Goal: Task Accomplishment & Management: Use online tool/utility

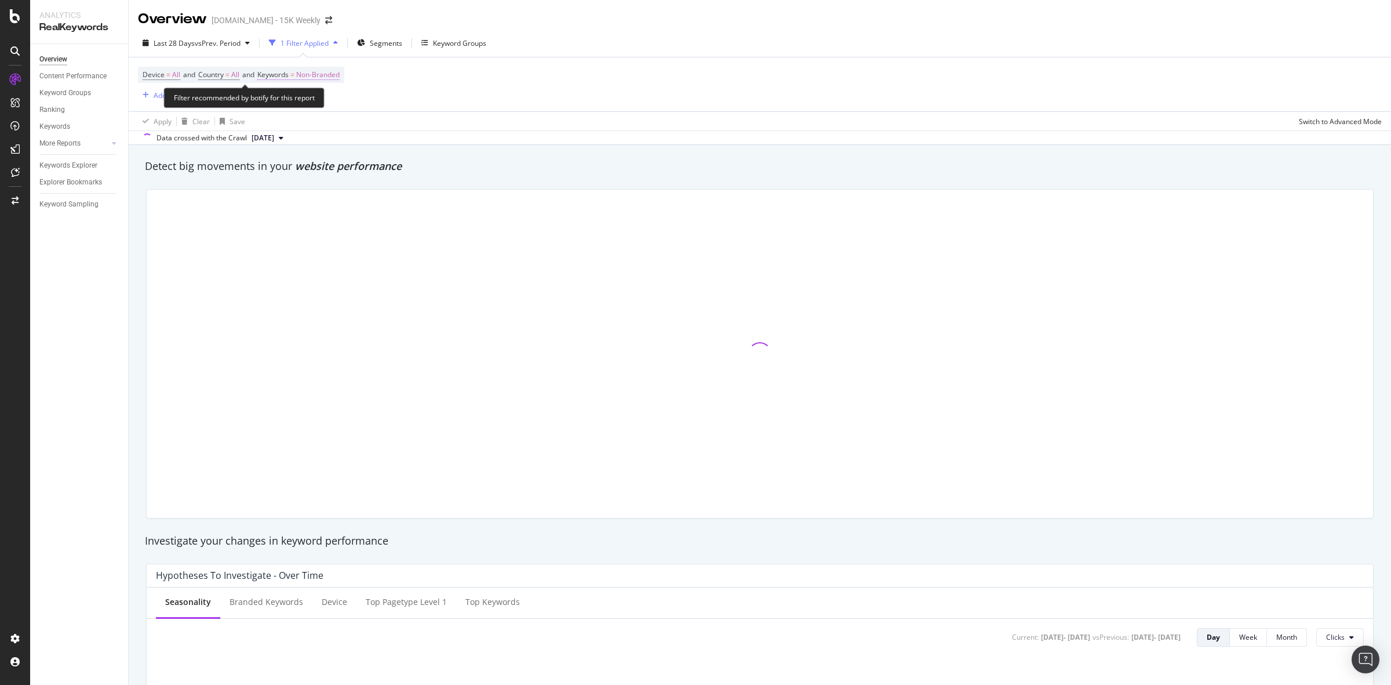
click at [332, 74] on span "Non-Branded" at bounding box center [317, 75] width 43 height 16
click at [334, 94] on div "Non-Branded" at bounding box center [305, 101] width 62 height 17
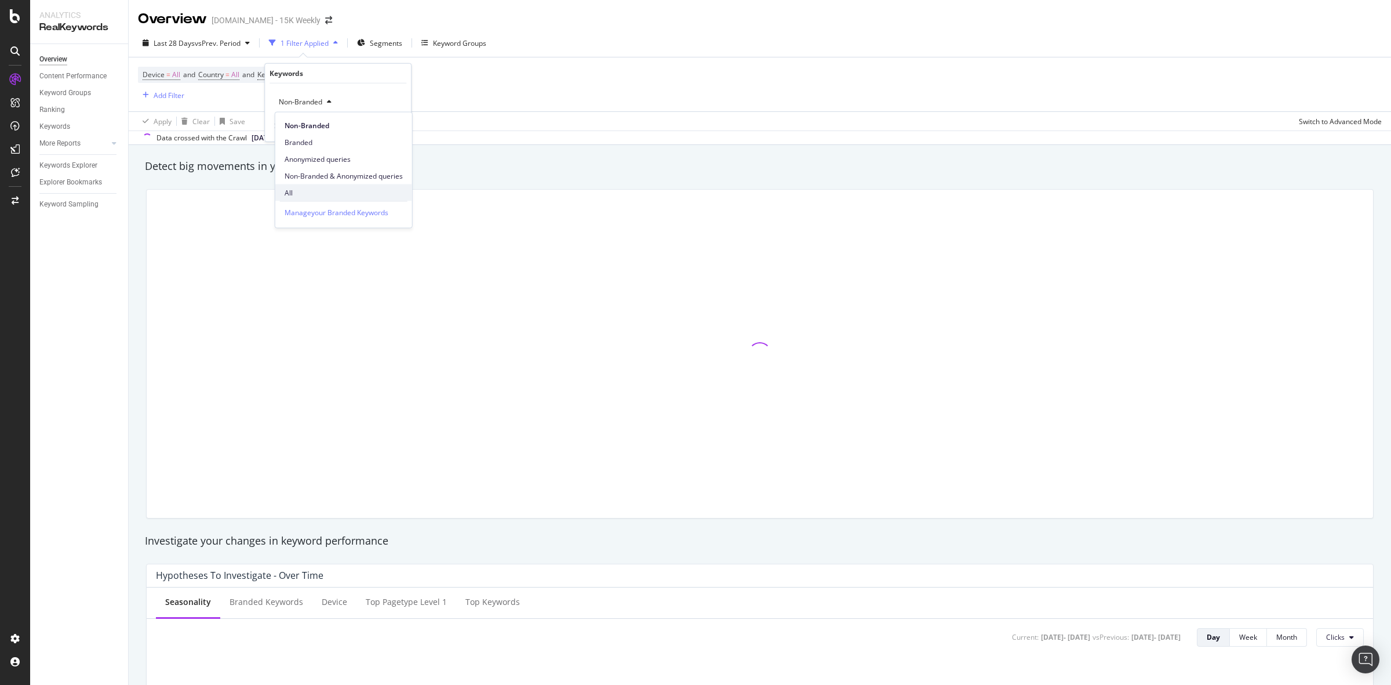
click at [300, 186] on div "All" at bounding box center [343, 192] width 137 height 17
click at [387, 122] on div "Apply" at bounding box center [393, 126] width 18 height 10
click at [172, 96] on div "Add Filter" at bounding box center [169, 95] width 31 height 10
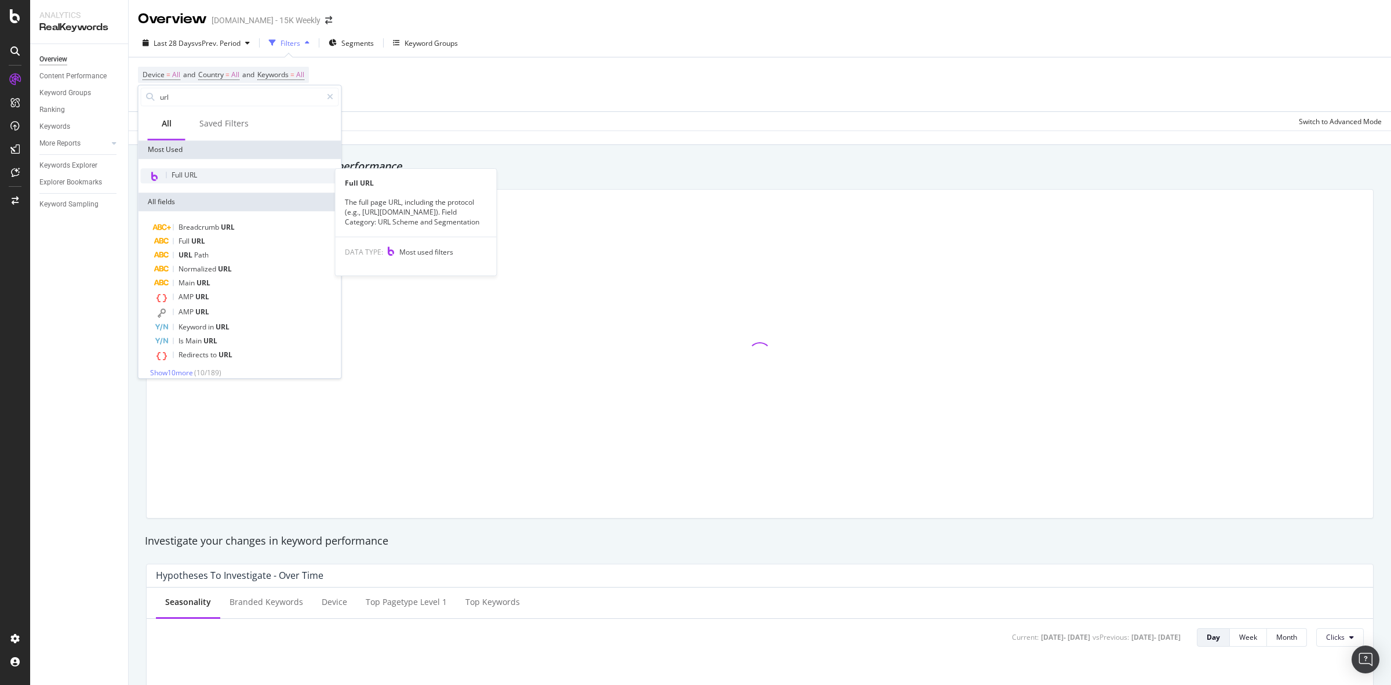
type input "url"
click at [221, 175] on div "Full URL" at bounding box center [240, 175] width 198 height 15
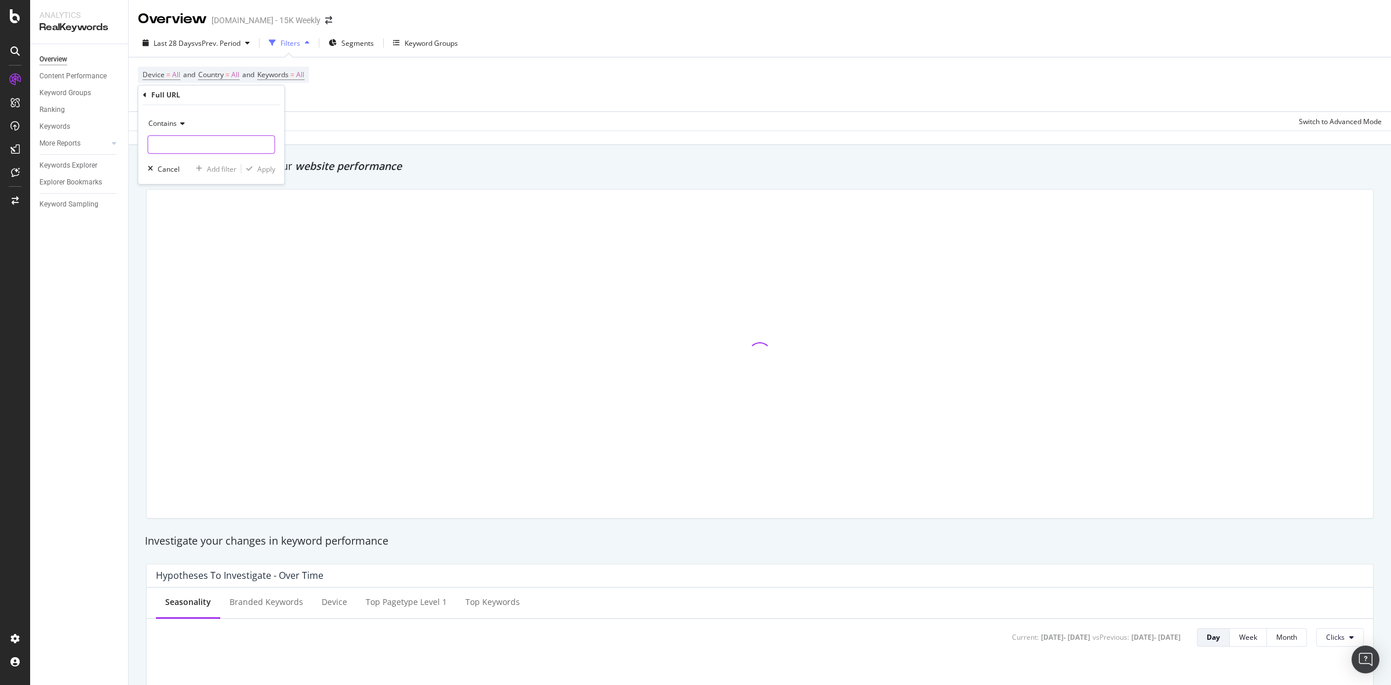
click at [187, 152] on input "text" at bounding box center [211, 144] width 126 height 19
paste input "/resources/blog/improve-fuel-efficiency-with-fleet-vehicle-maintenance-tips/"
type input "/resources/blog/improve-fuel-efficiency-with-fleet-vehicle-maintenance-tips/"
click at [262, 172] on div "Apply" at bounding box center [266, 169] width 18 height 10
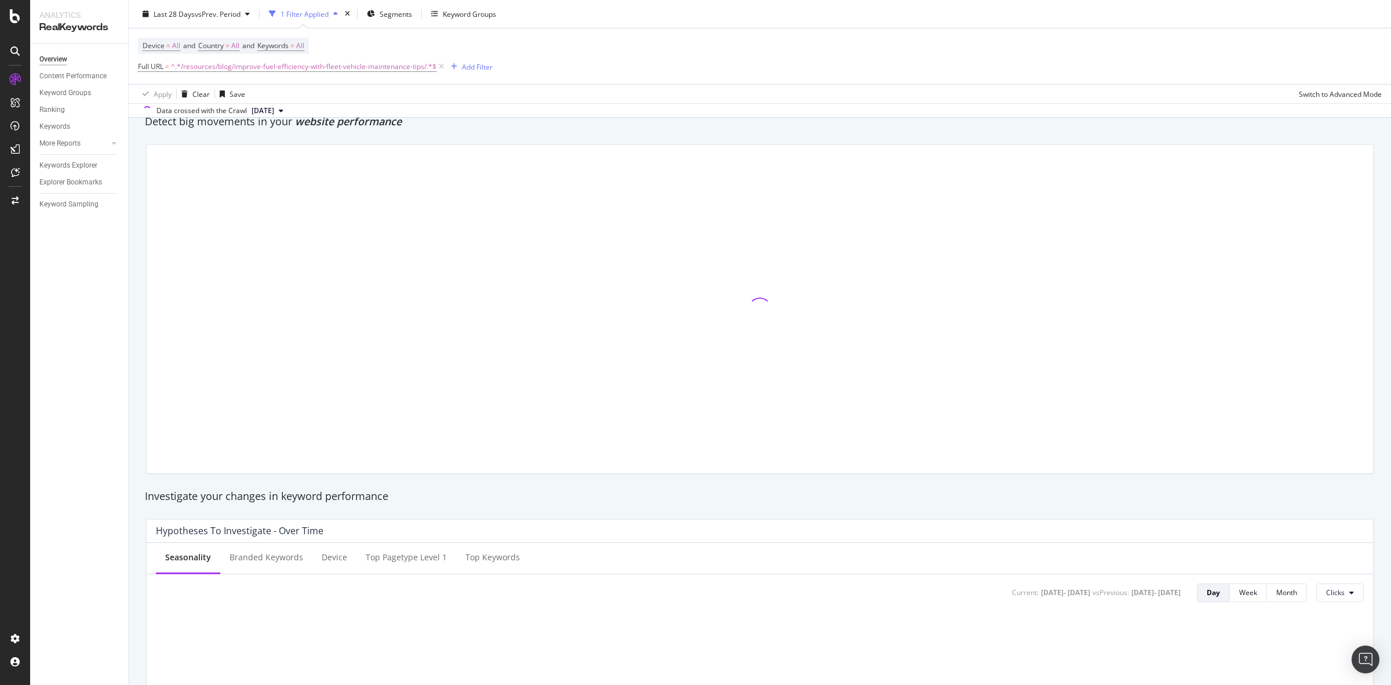
scroll to position [72, 0]
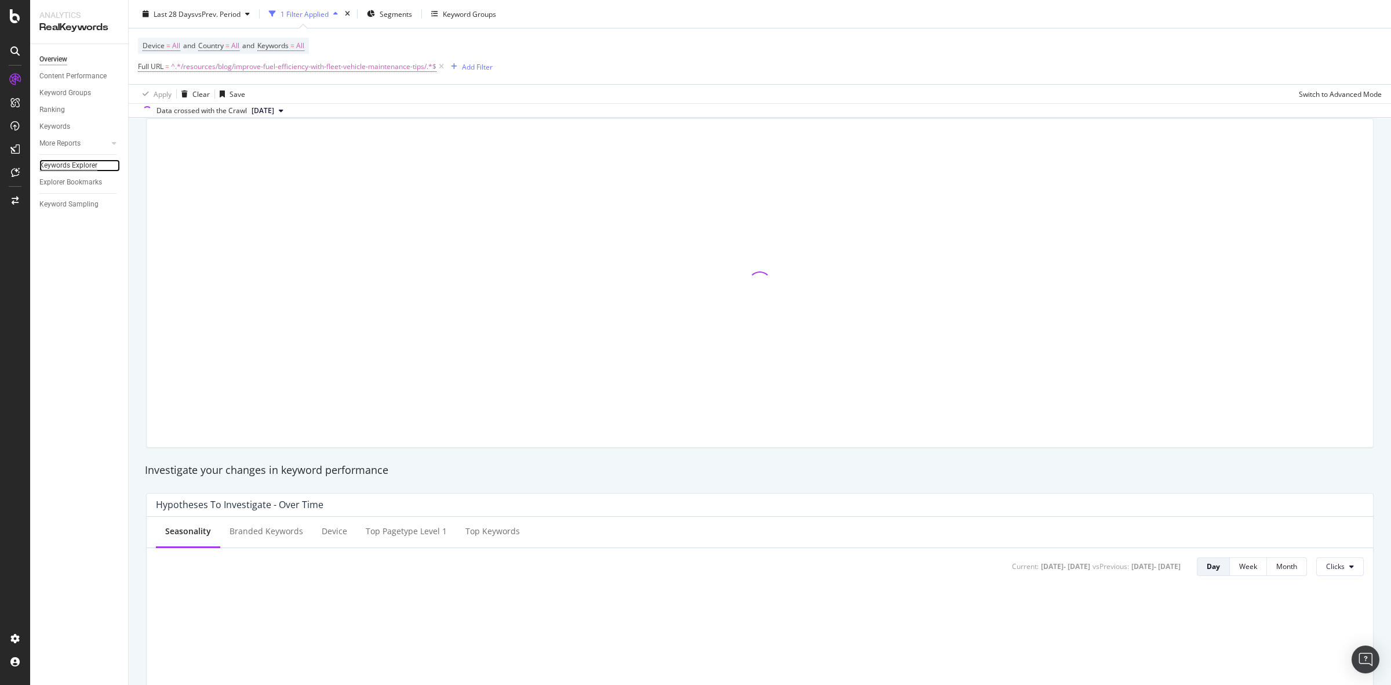
drag, startPoint x: 77, startPoint y: 166, endPoint x: 90, endPoint y: 164, distance: 14.1
click at [77, 166] on div "Keywords Explorer" at bounding box center [68, 165] width 58 height 12
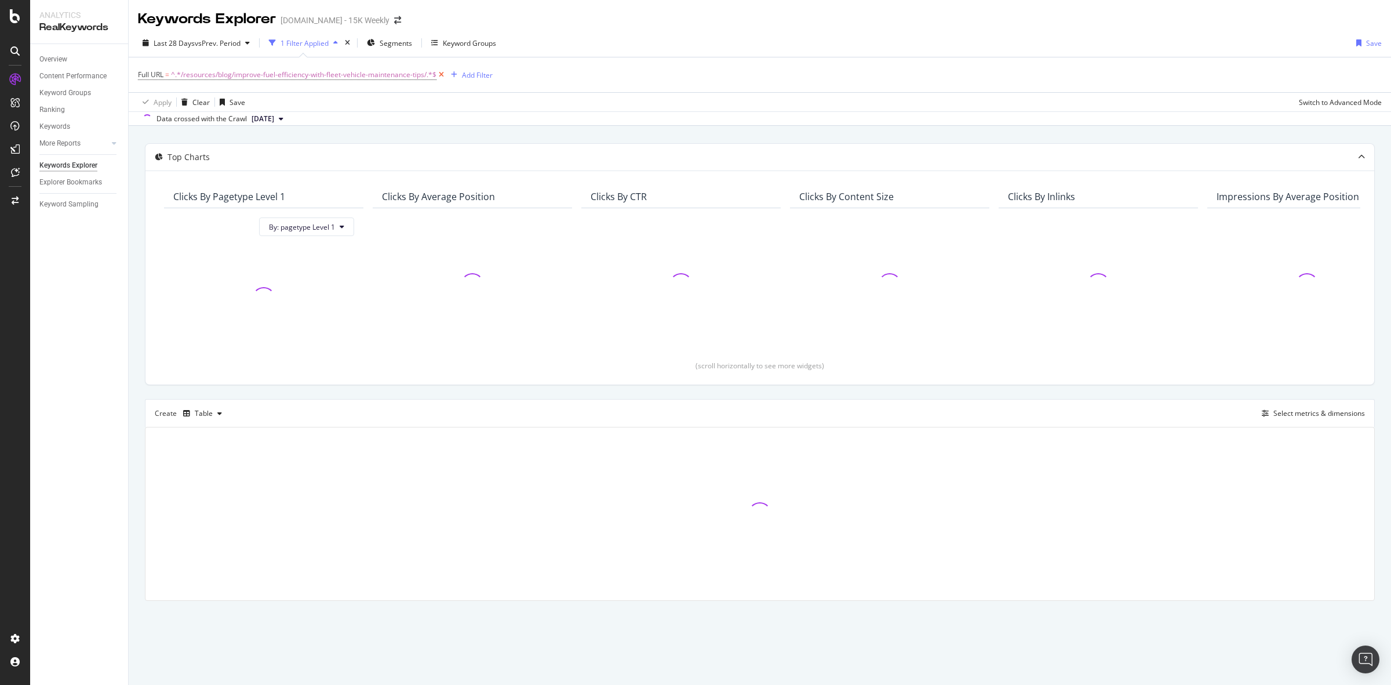
click at [442, 76] on icon at bounding box center [442, 75] width 10 height 12
click at [88, 164] on div "Keywords Explorer" at bounding box center [68, 165] width 58 height 12
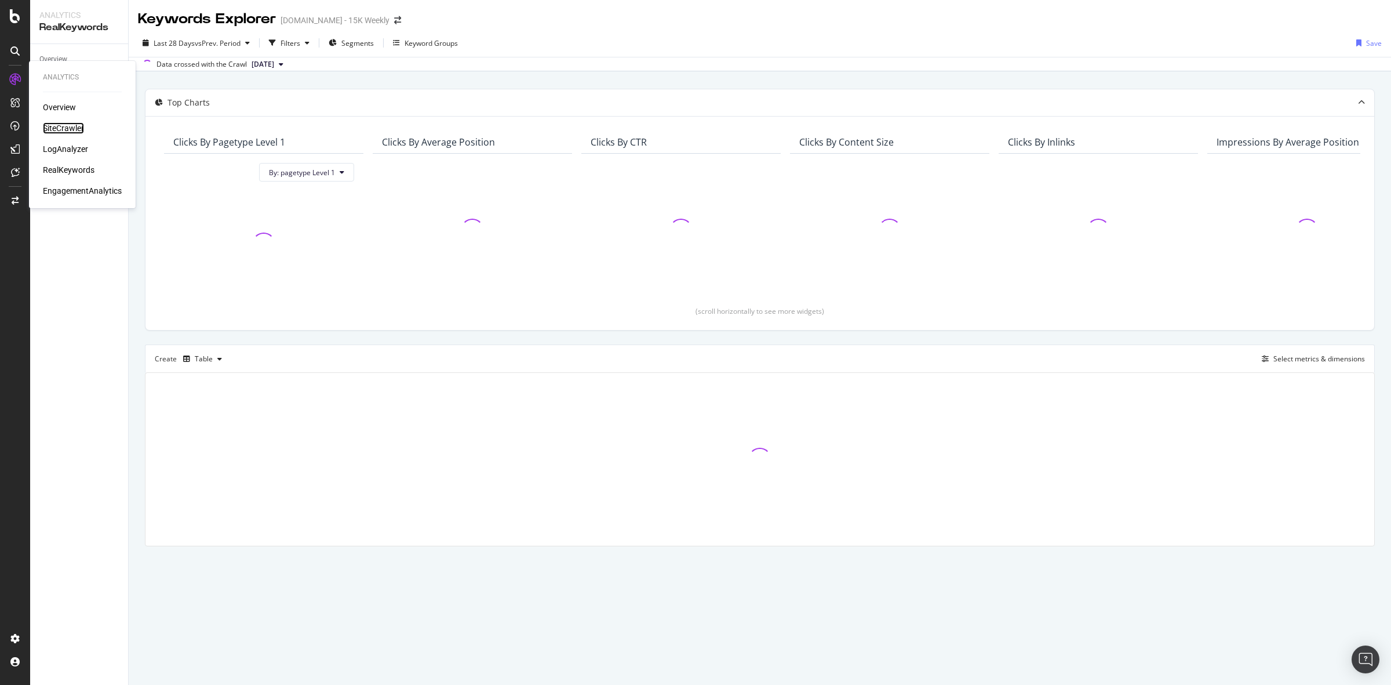
click at [57, 122] on div "SiteCrawler" at bounding box center [63, 128] width 41 height 12
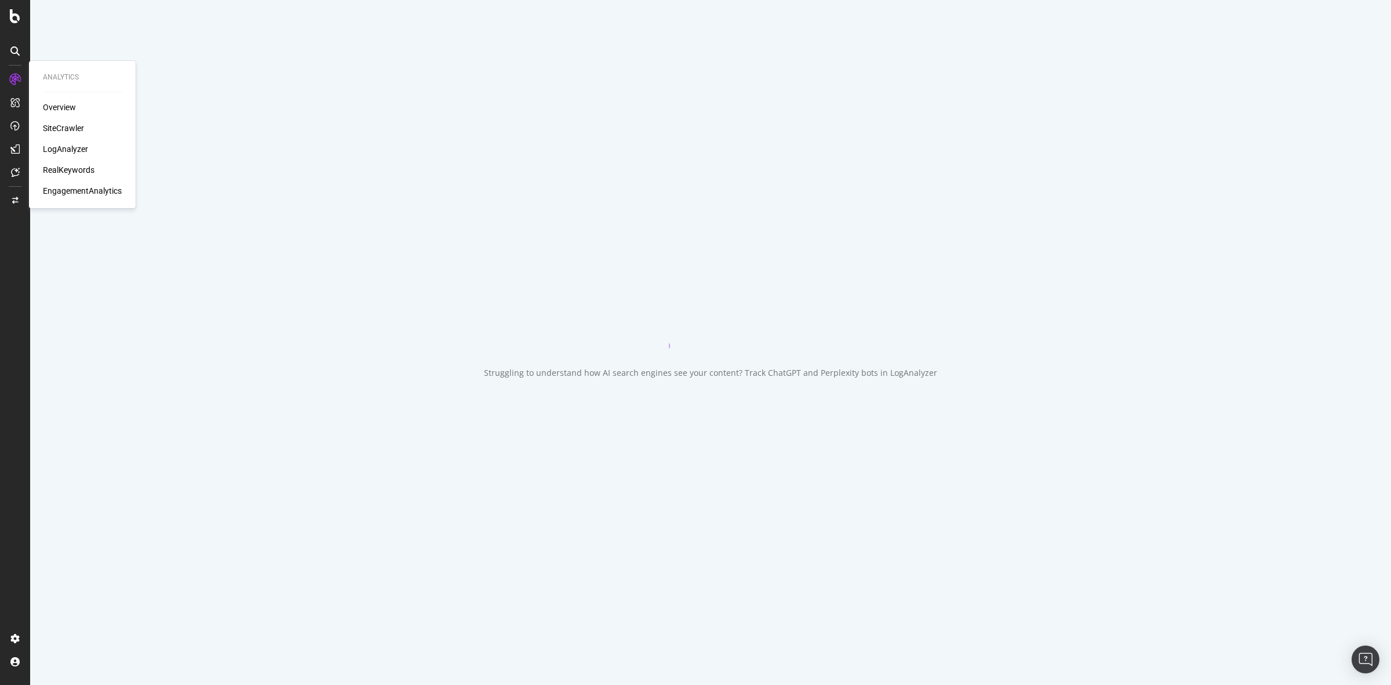
click at [70, 168] on div "RealKeywords" at bounding box center [69, 170] width 52 height 12
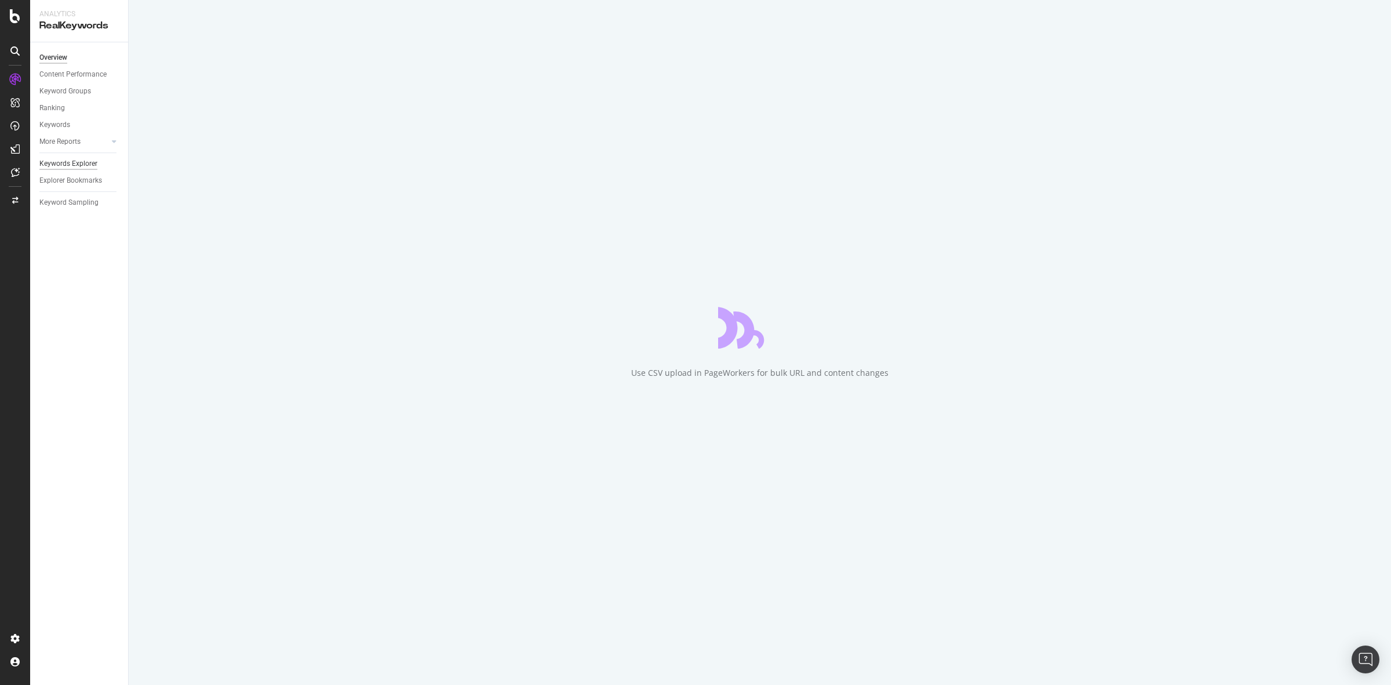
click at [79, 158] on div "Keywords Explorer" at bounding box center [68, 164] width 58 height 12
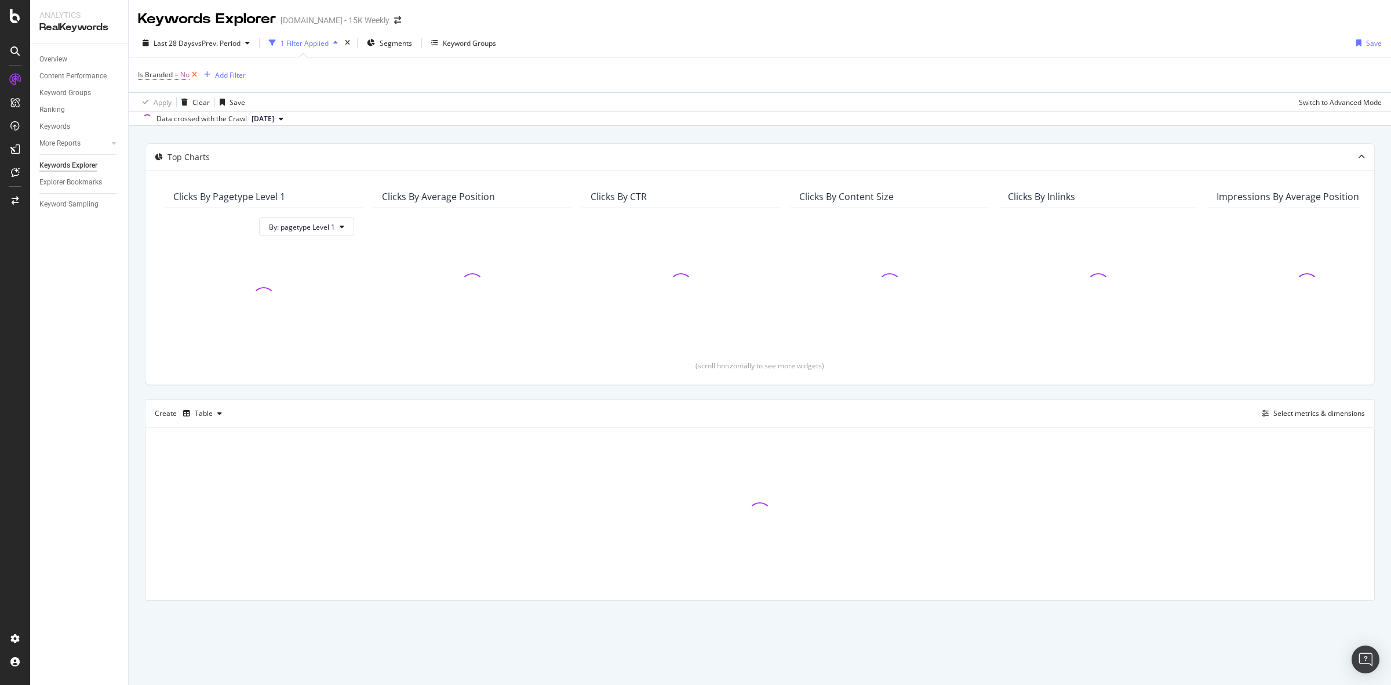
click at [195, 75] on icon at bounding box center [195, 75] width 10 height 12
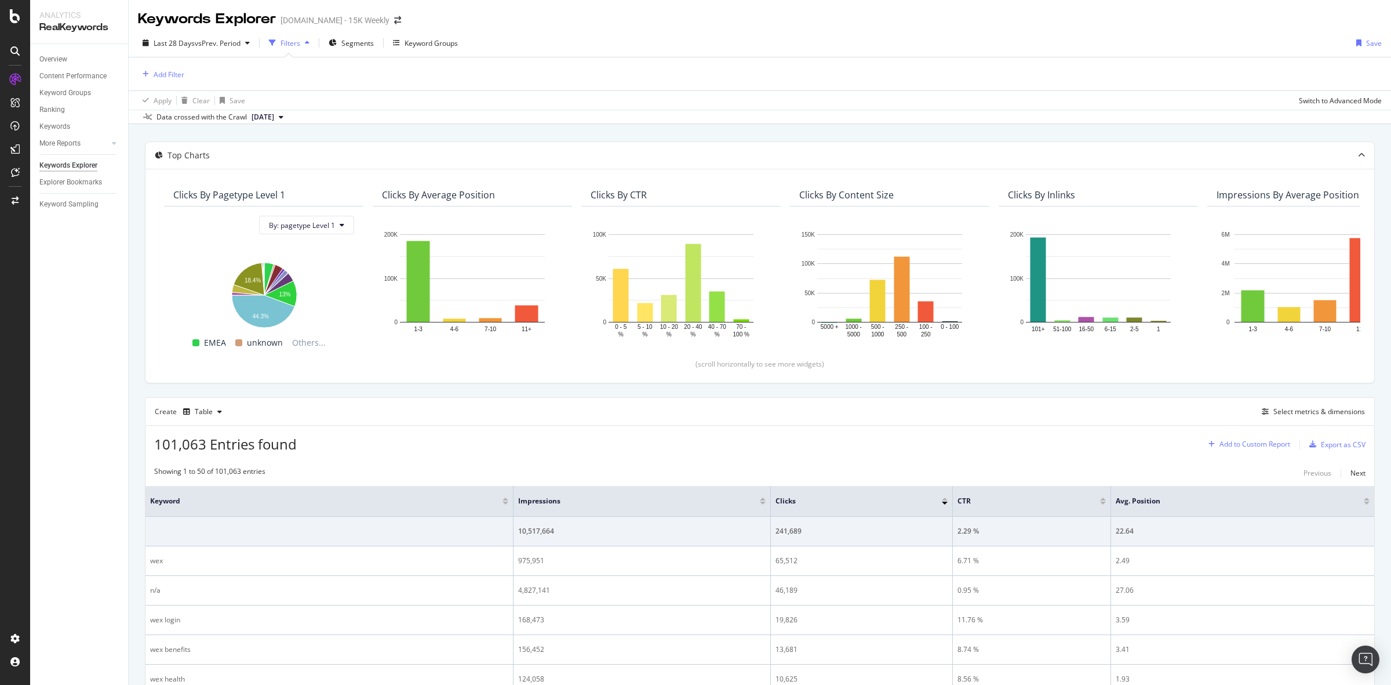
click at [1261, 448] on div "Add to Custom Report" at bounding box center [1255, 444] width 71 height 7
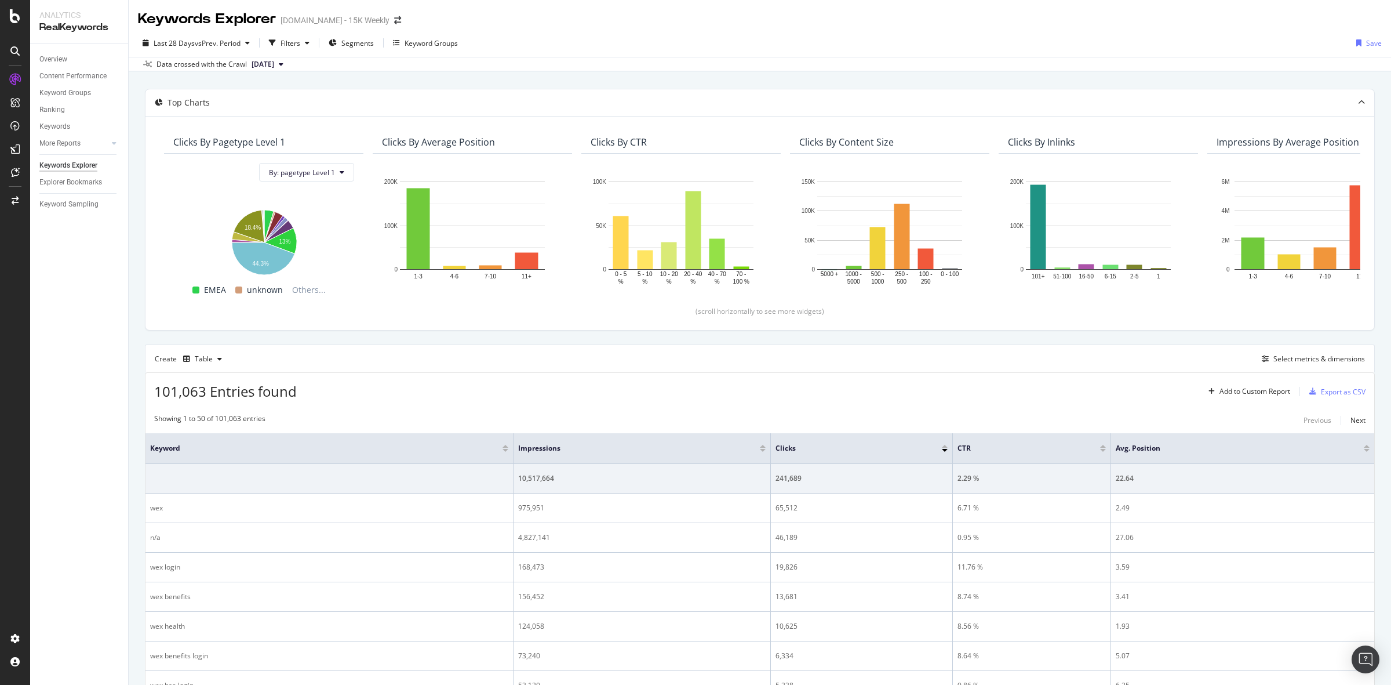
click at [1117, 401] on div "101,063 Entries found Add to Custom Report Export as CSV" at bounding box center [760, 387] width 1229 height 28
click at [1288, 357] on div "Select metrics & dimensions" at bounding box center [1320, 359] width 92 height 10
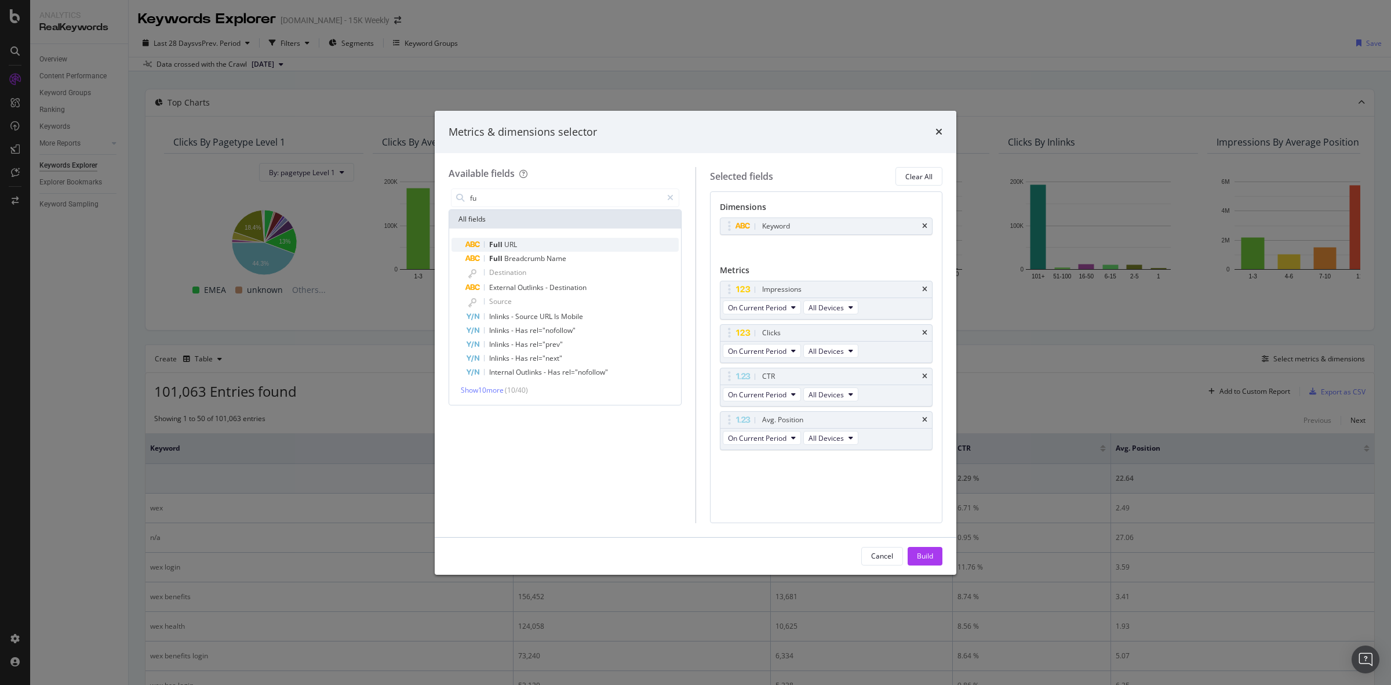
click at [522, 250] on div "Full URL" at bounding box center [572, 245] width 213 height 14
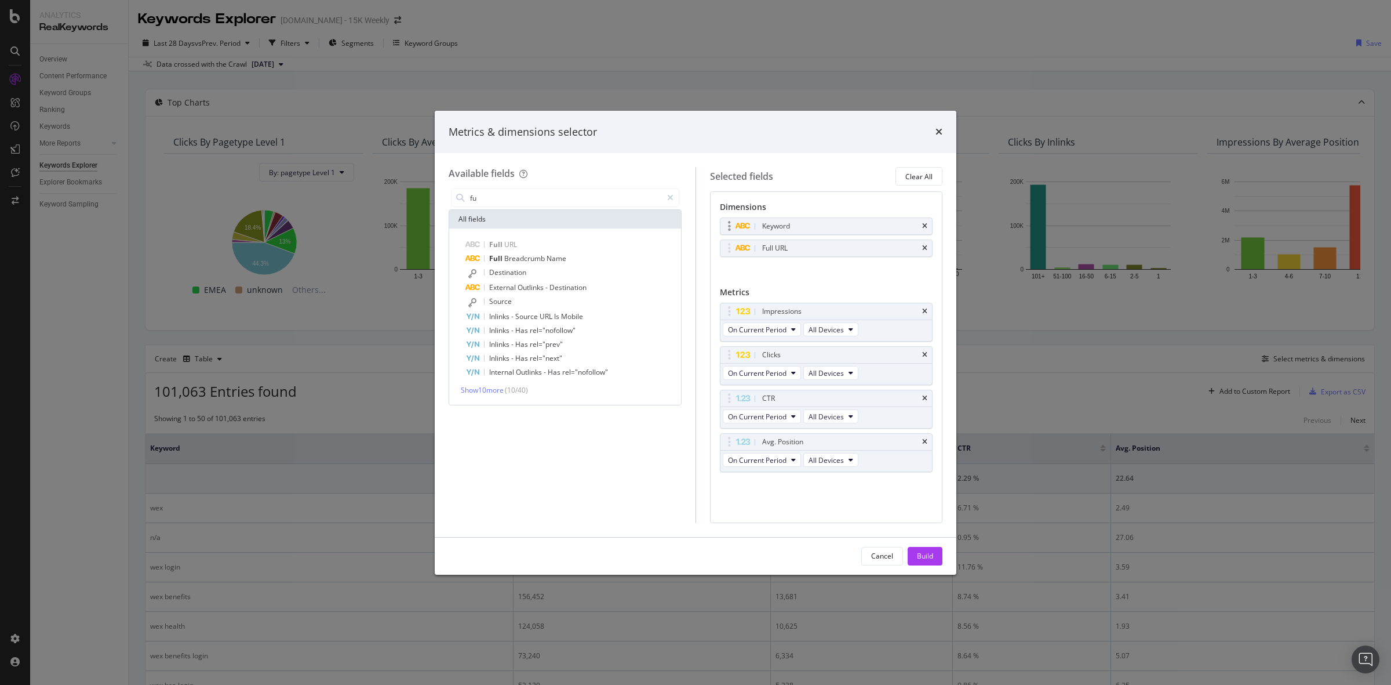
click at [929, 225] on div "Keyword" at bounding box center [827, 226] width 212 height 16
click at [925, 224] on icon "times" at bounding box center [924, 226] width 5 height 7
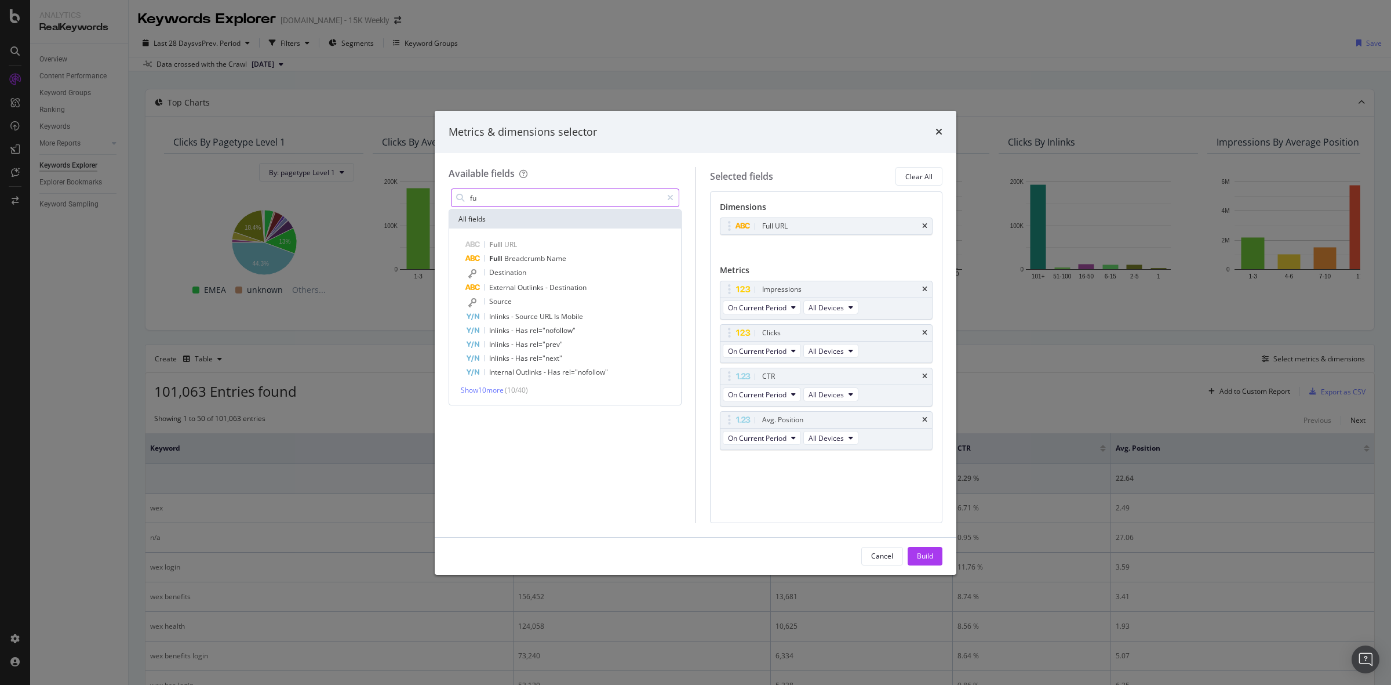
click at [503, 202] on input "fu" at bounding box center [565, 197] width 193 height 17
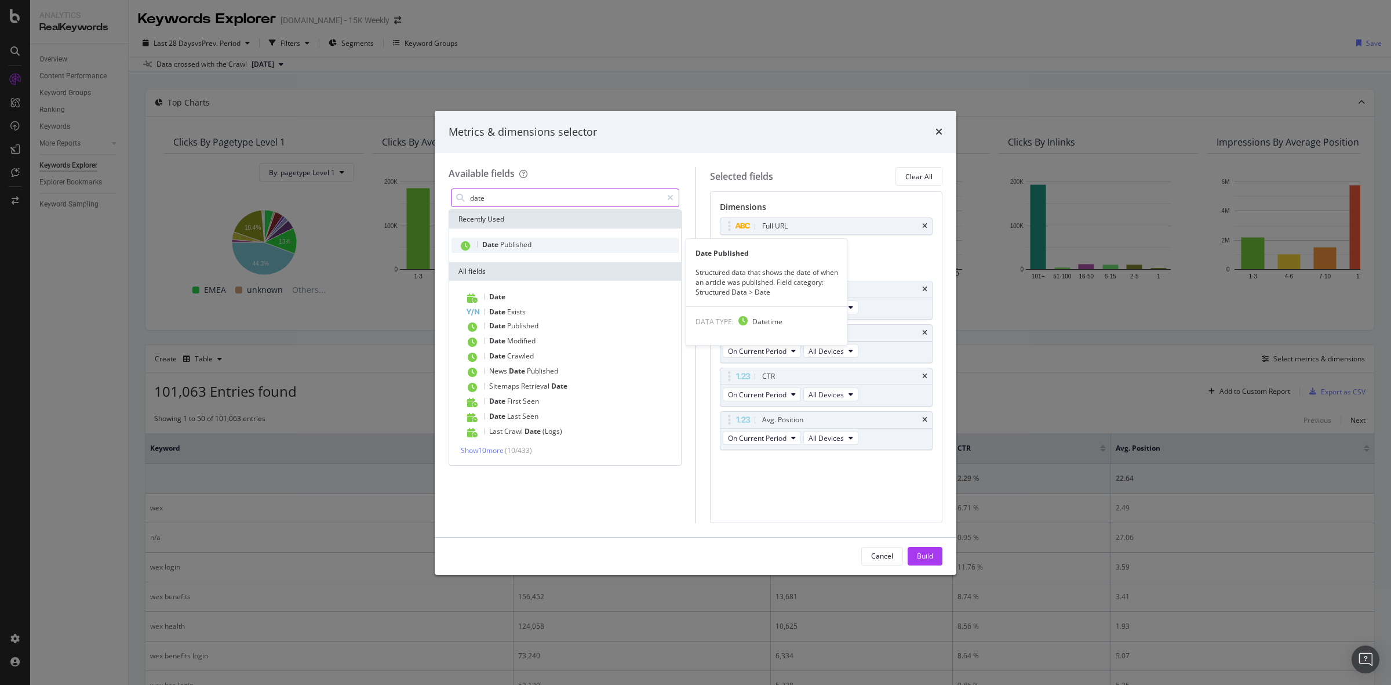
type input "date"
click at [532, 245] on span "Published" at bounding box center [515, 244] width 31 height 10
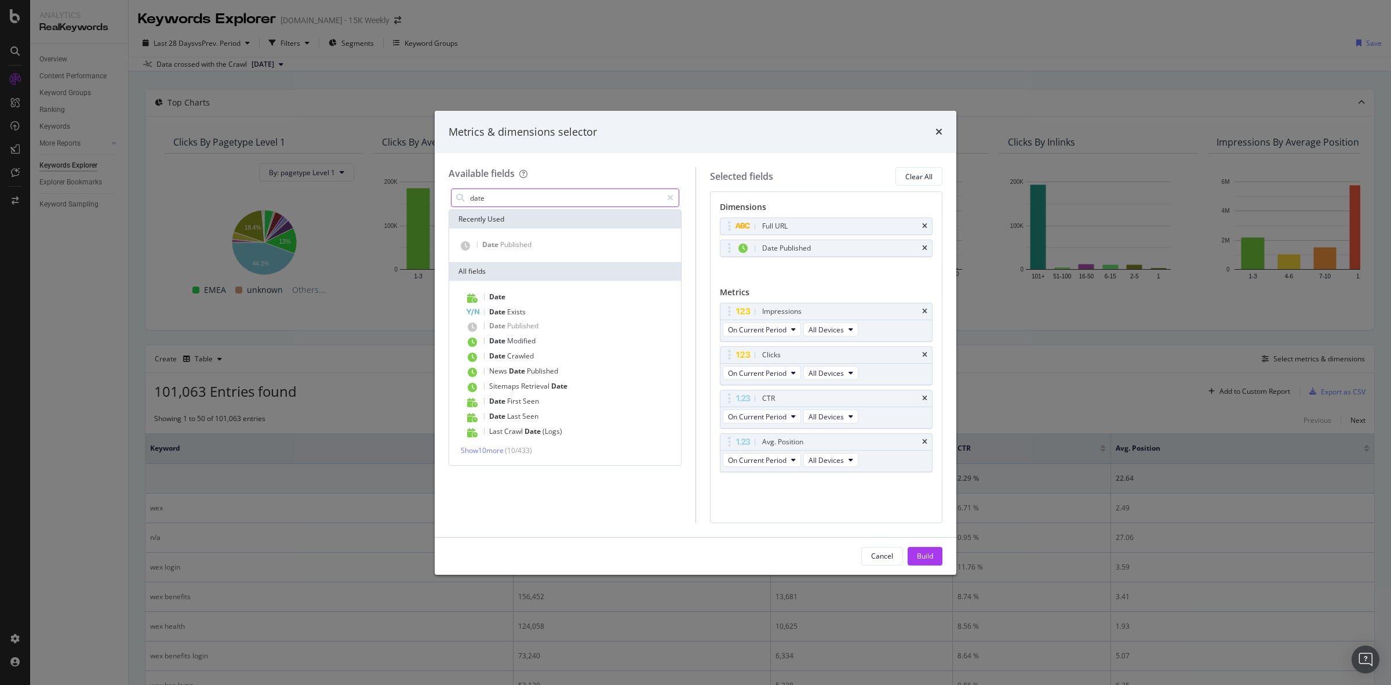
click at [516, 197] on input "date" at bounding box center [565, 197] width 193 height 17
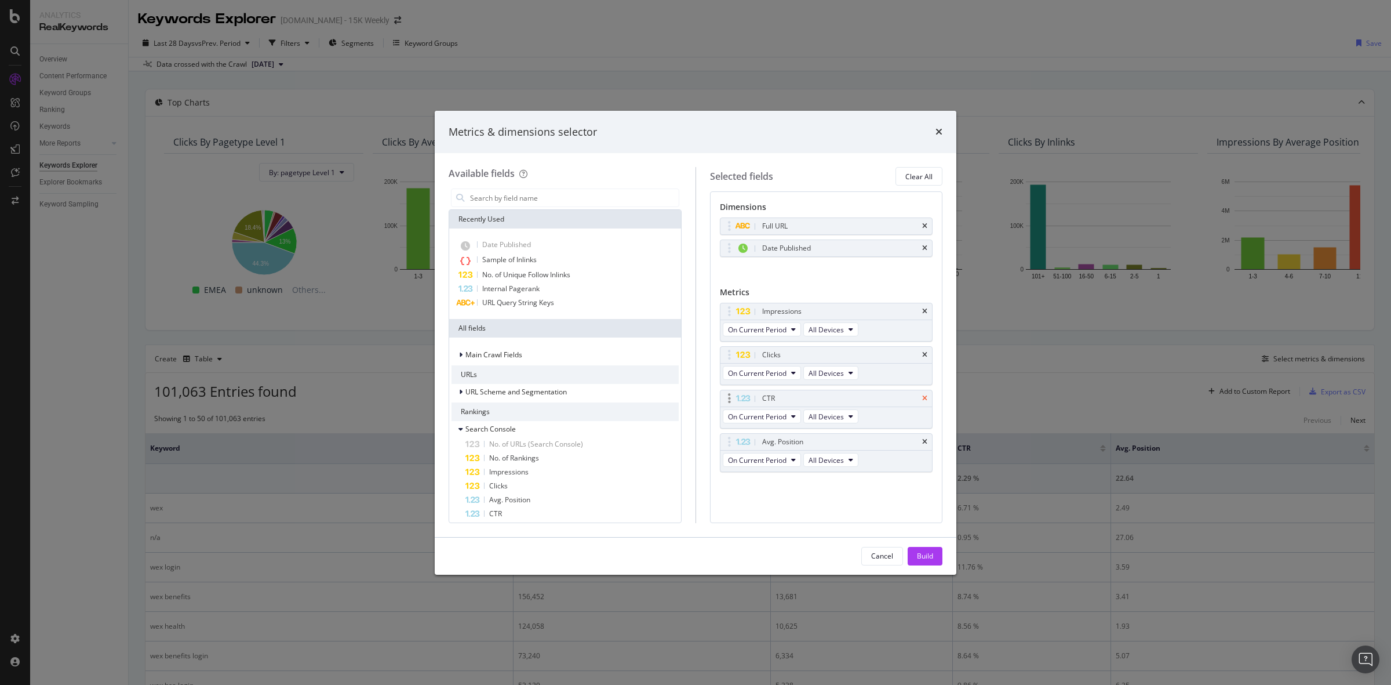
click at [923, 399] on icon "times" at bounding box center [924, 398] width 5 height 7
click at [929, 557] on div "Build" at bounding box center [925, 556] width 16 height 10
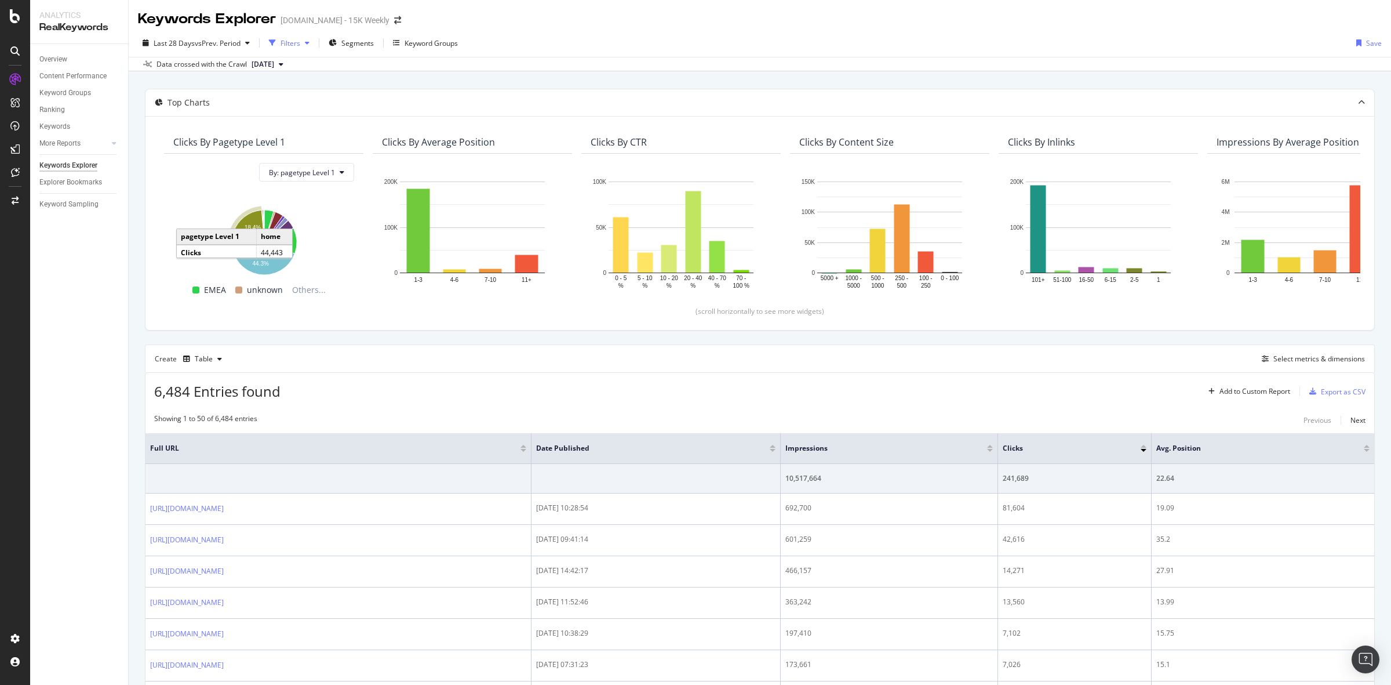
click at [305, 42] on div "button" at bounding box center [307, 42] width 14 height 7
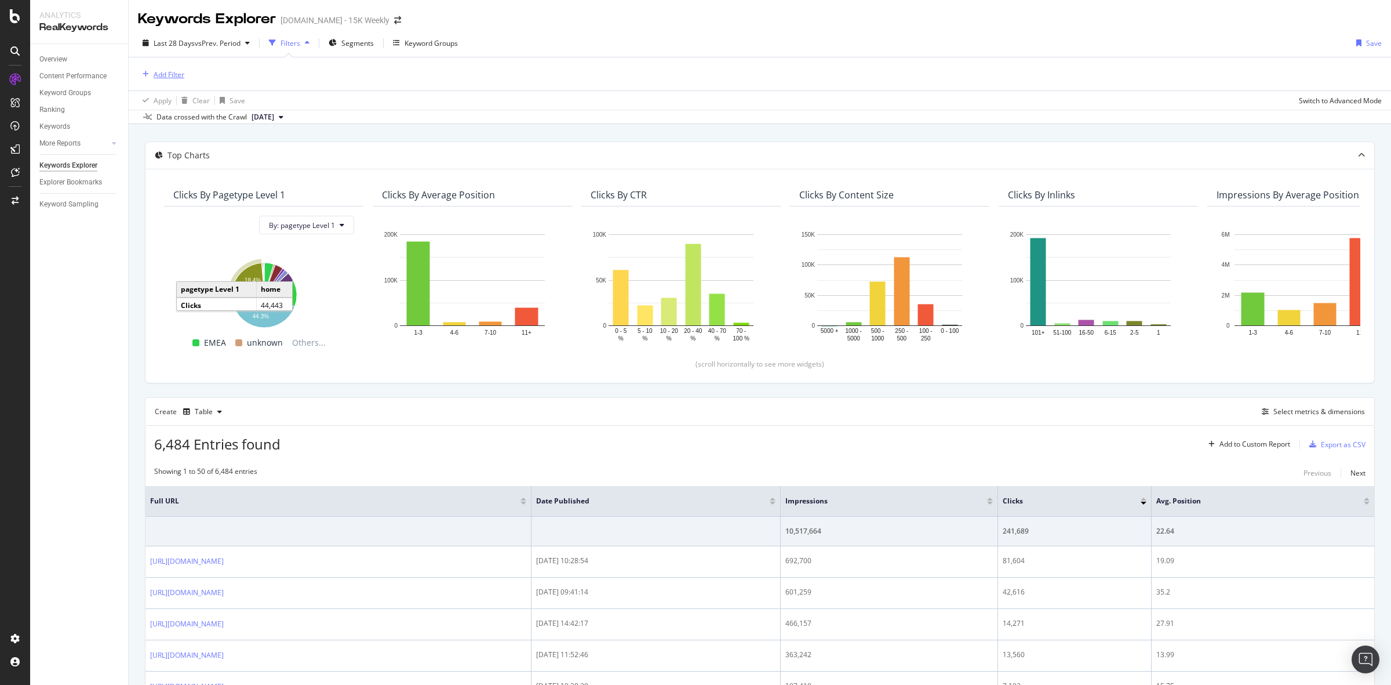
click at [167, 75] on div "Add Filter" at bounding box center [169, 75] width 31 height 10
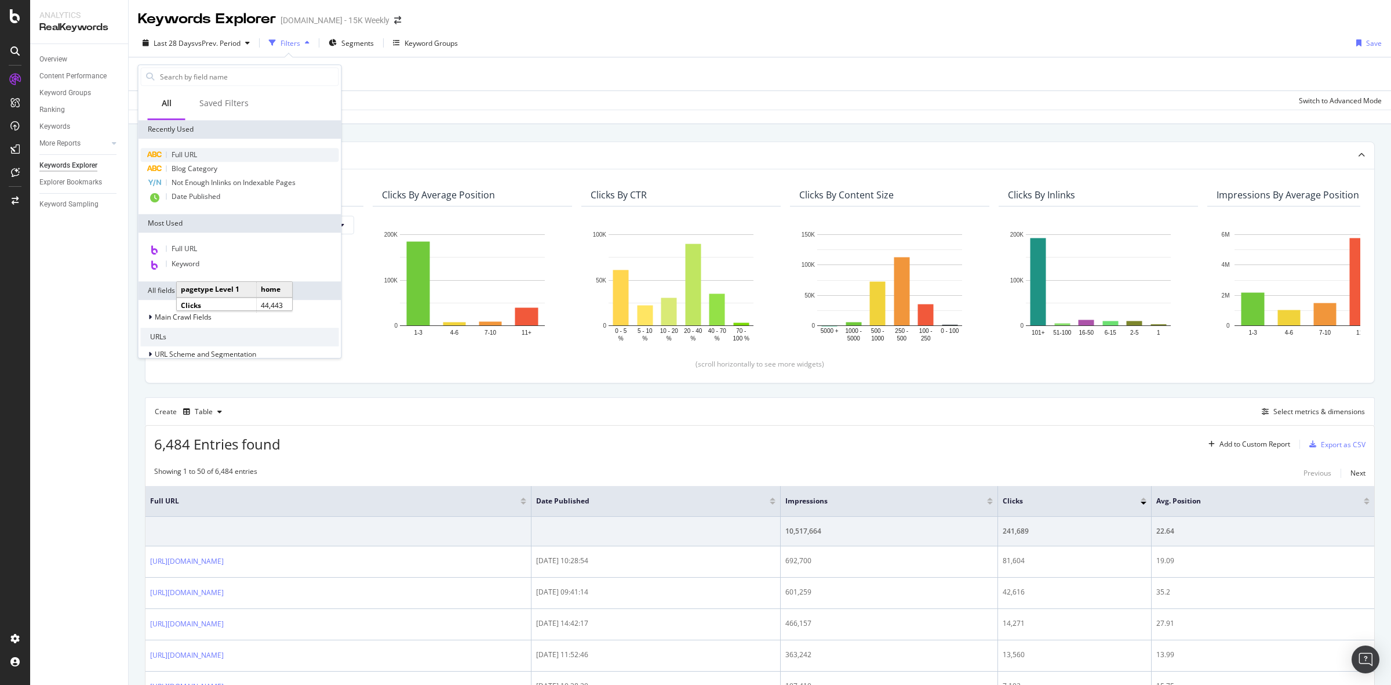
click at [210, 154] on div "Full URL" at bounding box center [240, 155] width 198 height 14
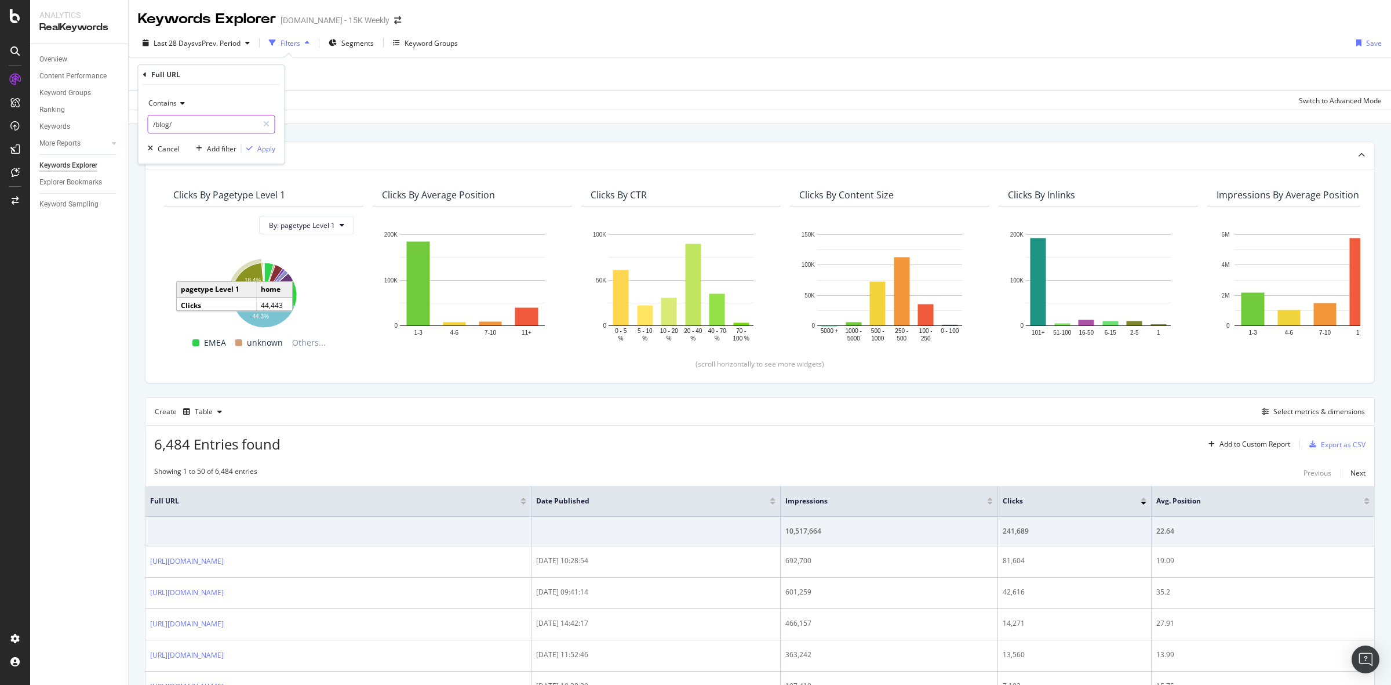
click at [204, 125] on input "/blog/" at bounding box center [203, 124] width 110 height 19
paste input "resources/blog/improve-fuel-efficiency-with-fleet-vehicle-maintenance-tips"
type input "/resources/blog/improve-fuel-efficiency-with-fleet-vehicle-maintenance-tips/"
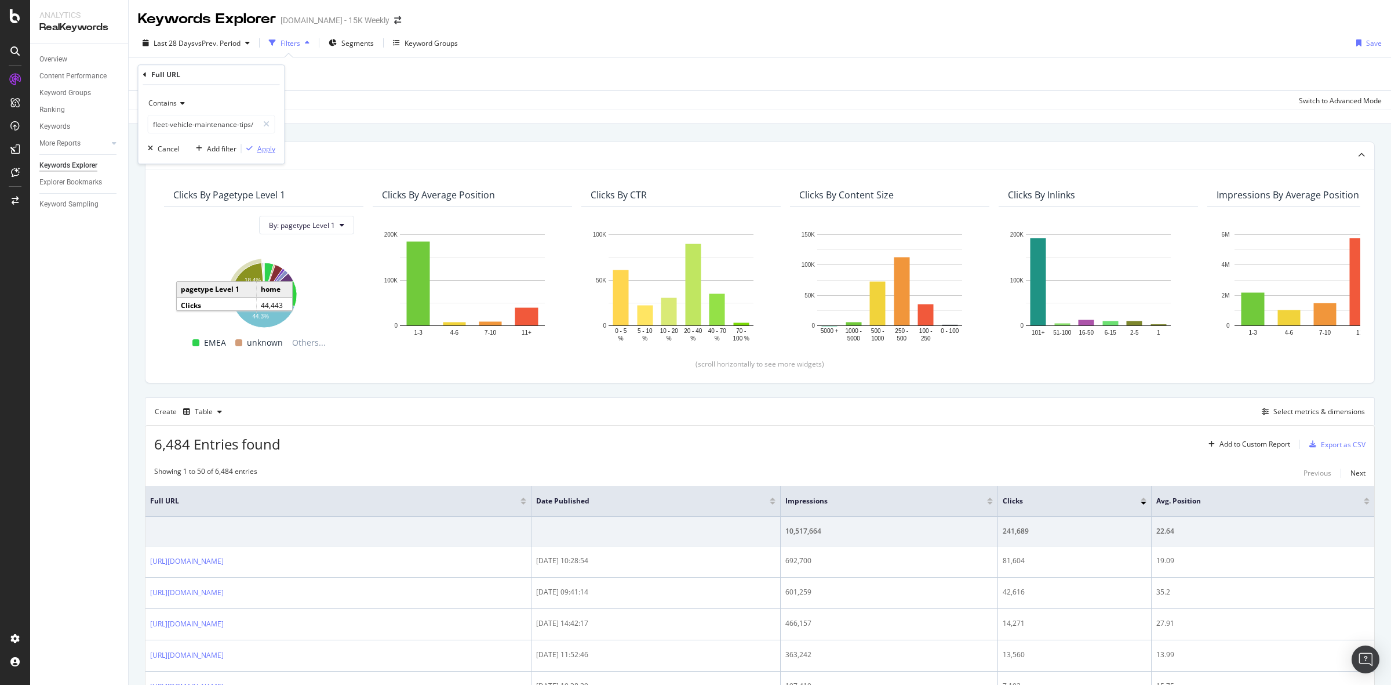
scroll to position [0, 0]
click at [263, 148] on div "Apply" at bounding box center [266, 149] width 18 height 10
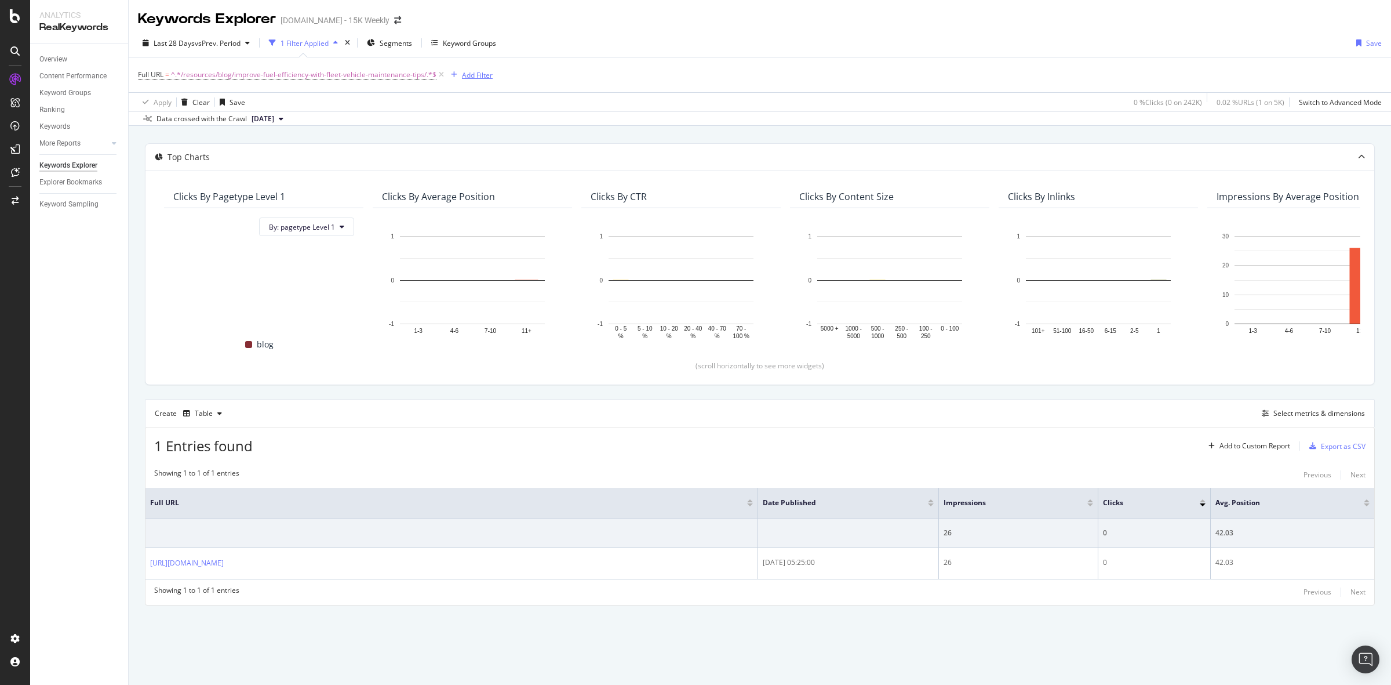
click at [475, 72] on div "Add Filter" at bounding box center [477, 75] width 31 height 10
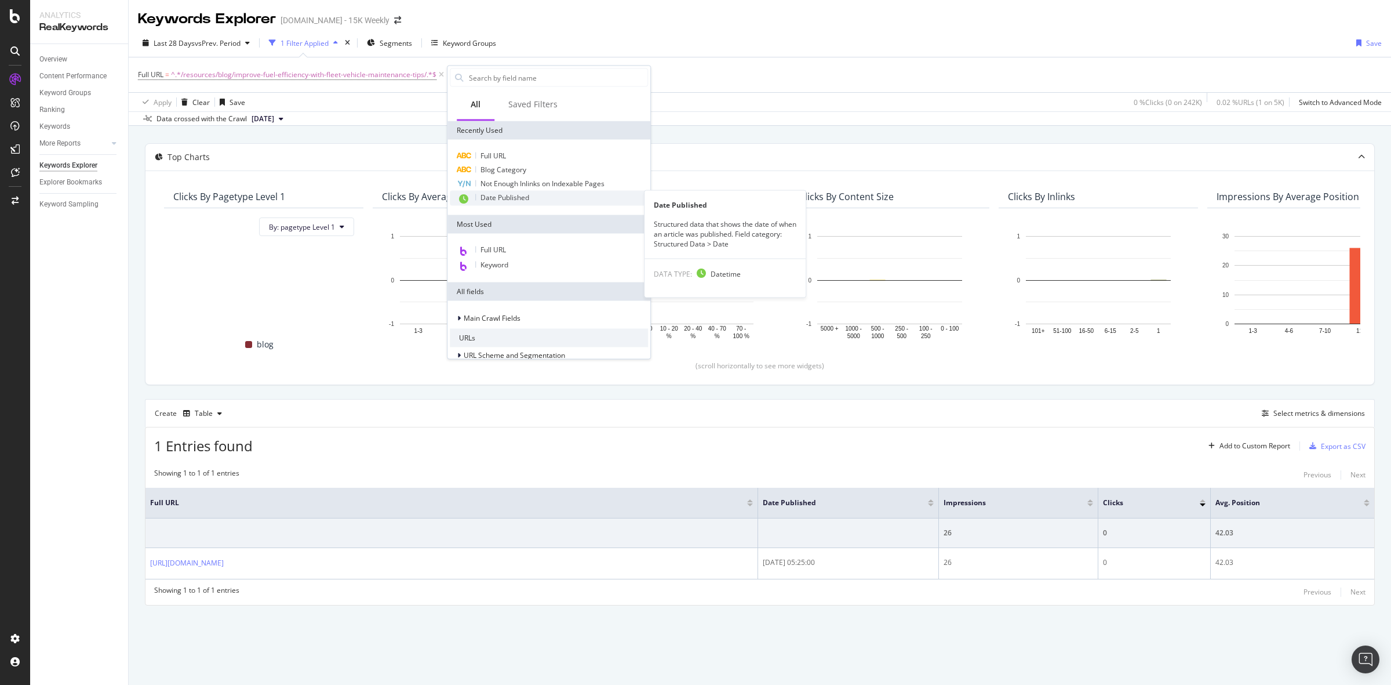
click at [514, 194] on span "Date Published" at bounding box center [505, 197] width 49 height 10
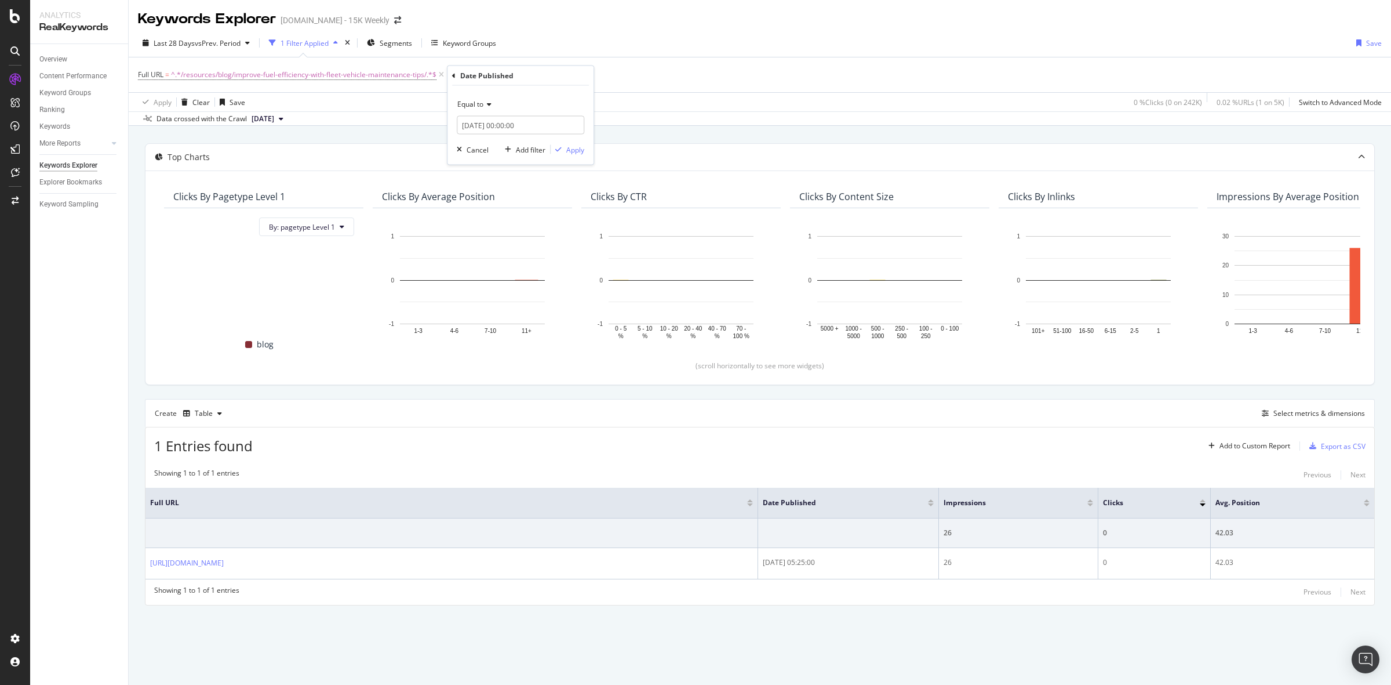
click at [488, 97] on div "Equal to" at bounding box center [521, 104] width 128 height 19
click at [500, 208] on div "Between" at bounding box center [522, 203] width 124 height 15
click at [492, 123] on input "[DATE] 00:00:00" at bounding box center [521, 125] width 128 height 19
click at [471, 147] on link at bounding box center [468, 145] width 11 height 20
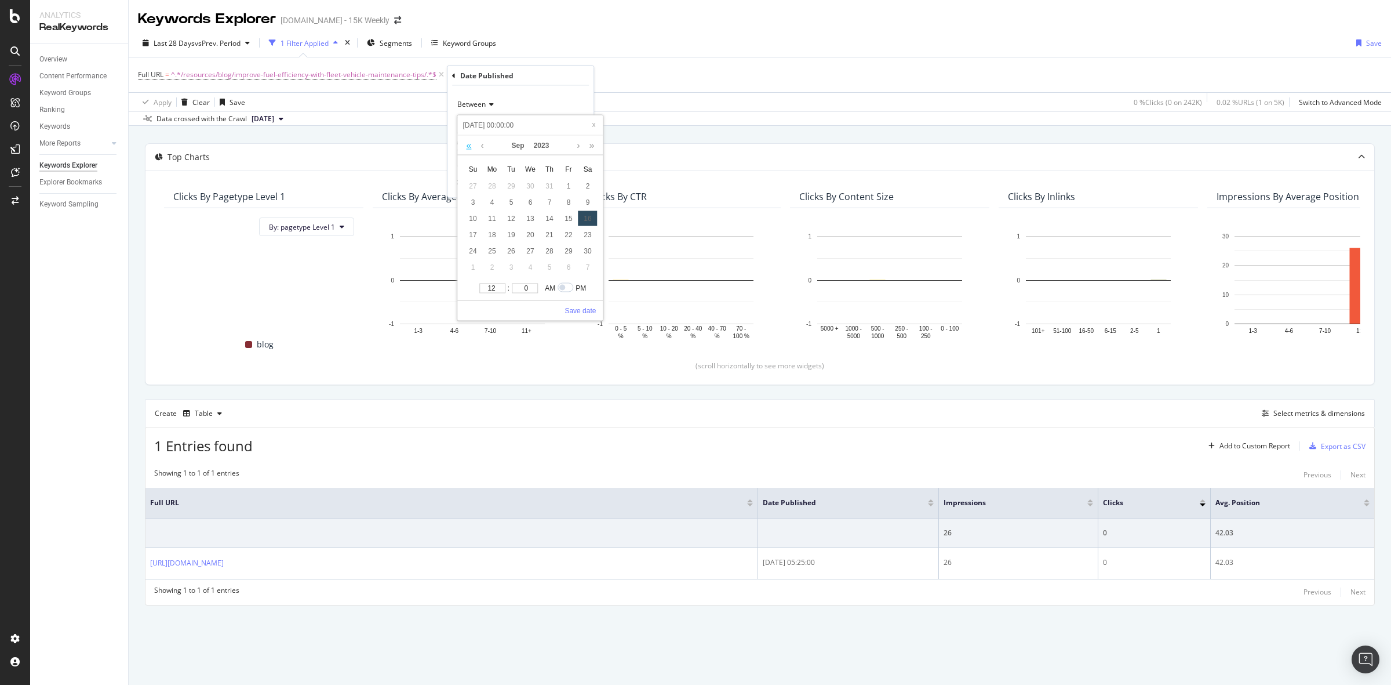
click at [471, 147] on link at bounding box center [468, 145] width 11 height 20
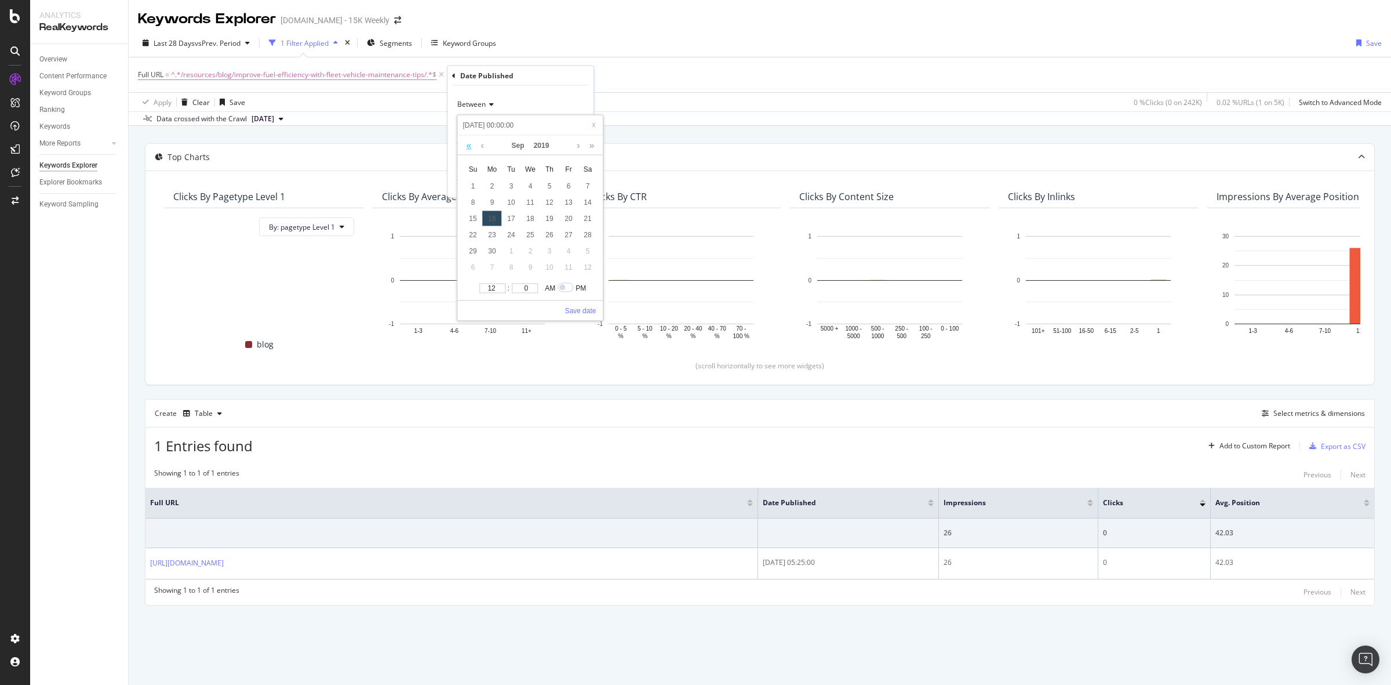
click at [471, 147] on link at bounding box center [468, 145] width 11 height 20
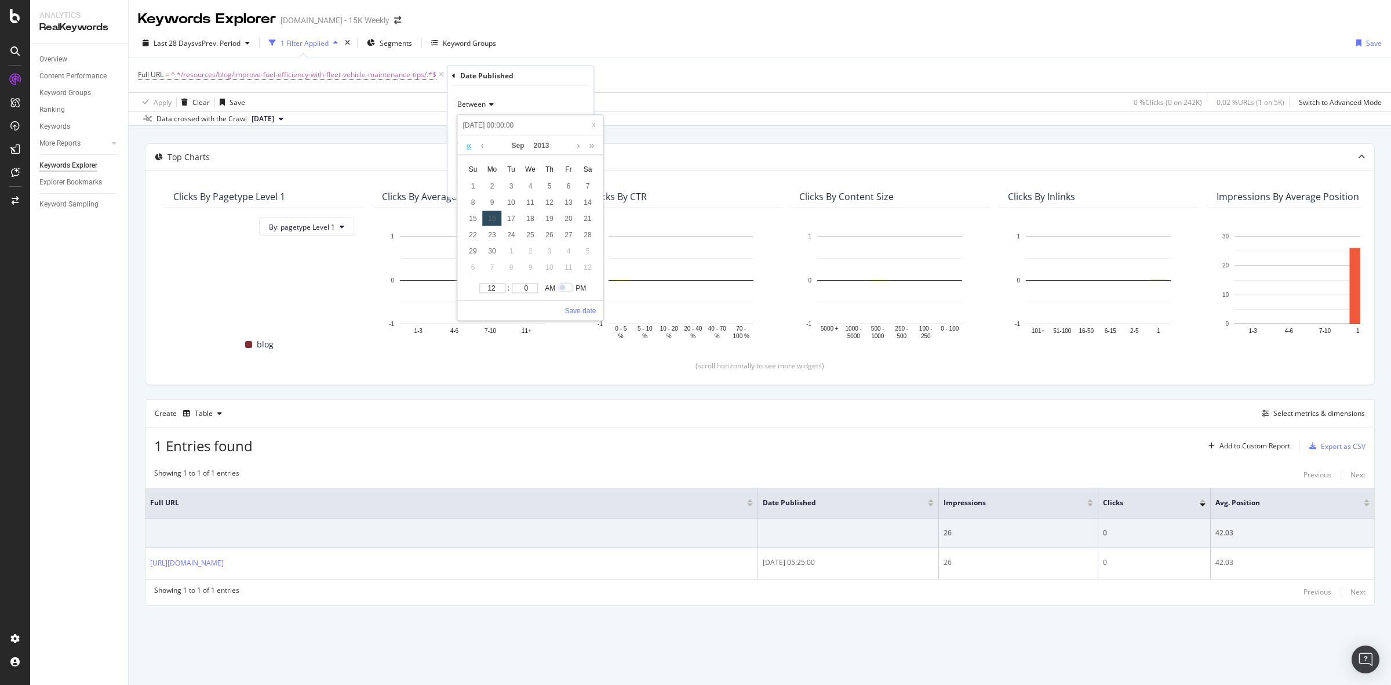
click at [471, 147] on link at bounding box center [468, 145] width 11 height 20
click at [479, 144] on link at bounding box center [482, 145] width 9 height 20
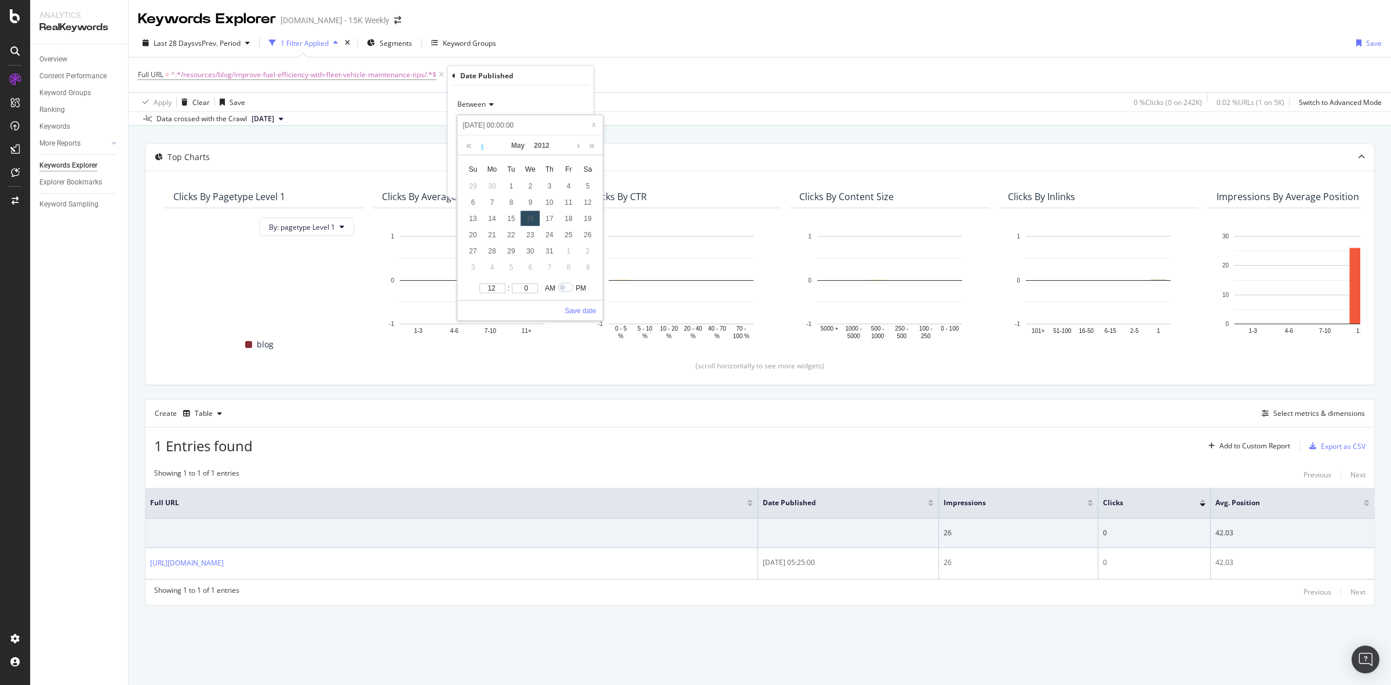
click at [479, 144] on link at bounding box center [482, 145] width 9 height 20
click at [479, 186] on div "1" at bounding box center [472, 185] width 19 height 15
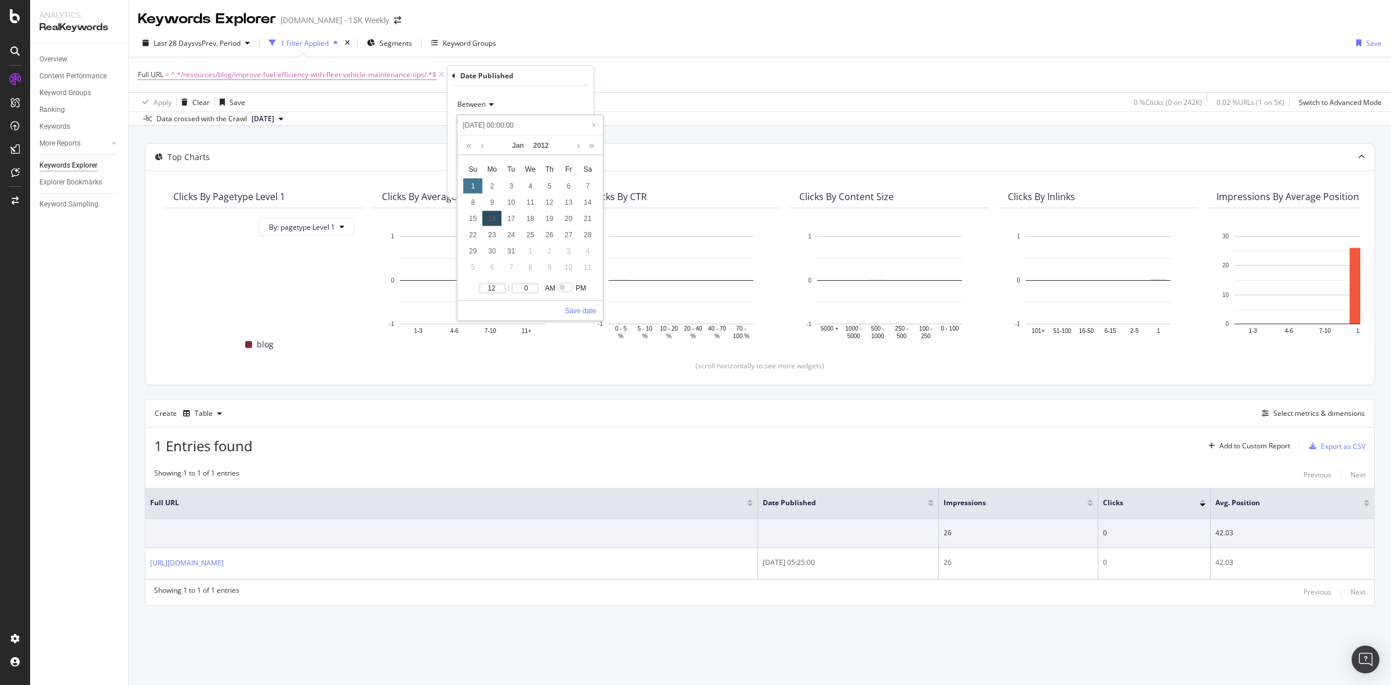
type input "[DATE] 00:00:00"
click at [544, 89] on div "Between [DATE] 00:00:00 and [DATE] 00:00:00 Cancel Add filter Apply" at bounding box center [521, 142] width 146 height 112
click at [510, 158] on input "[DATE] 00:00:00" at bounding box center [521, 158] width 128 height 19
click at [470, 179] on link at bounding box center [468, 178] width 11 height 20
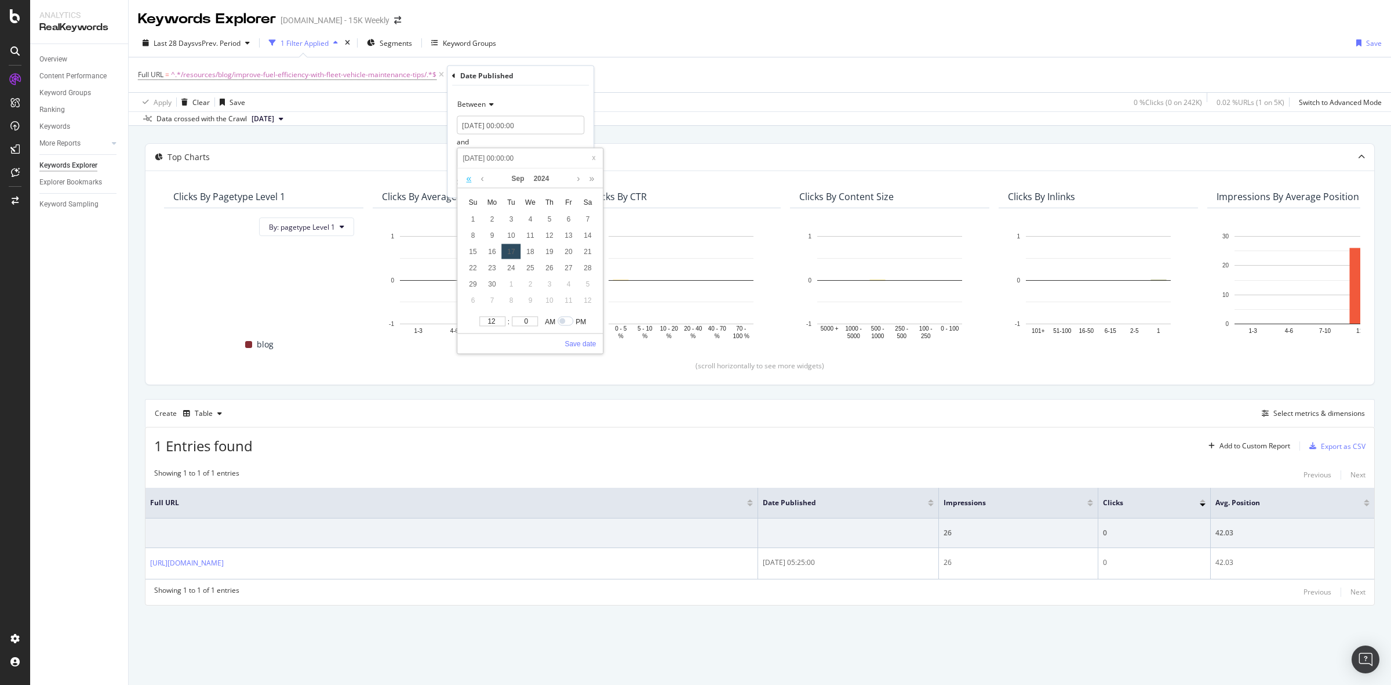
click at [470, 179] on link at bounding box center [468, 178] width 11 height 20
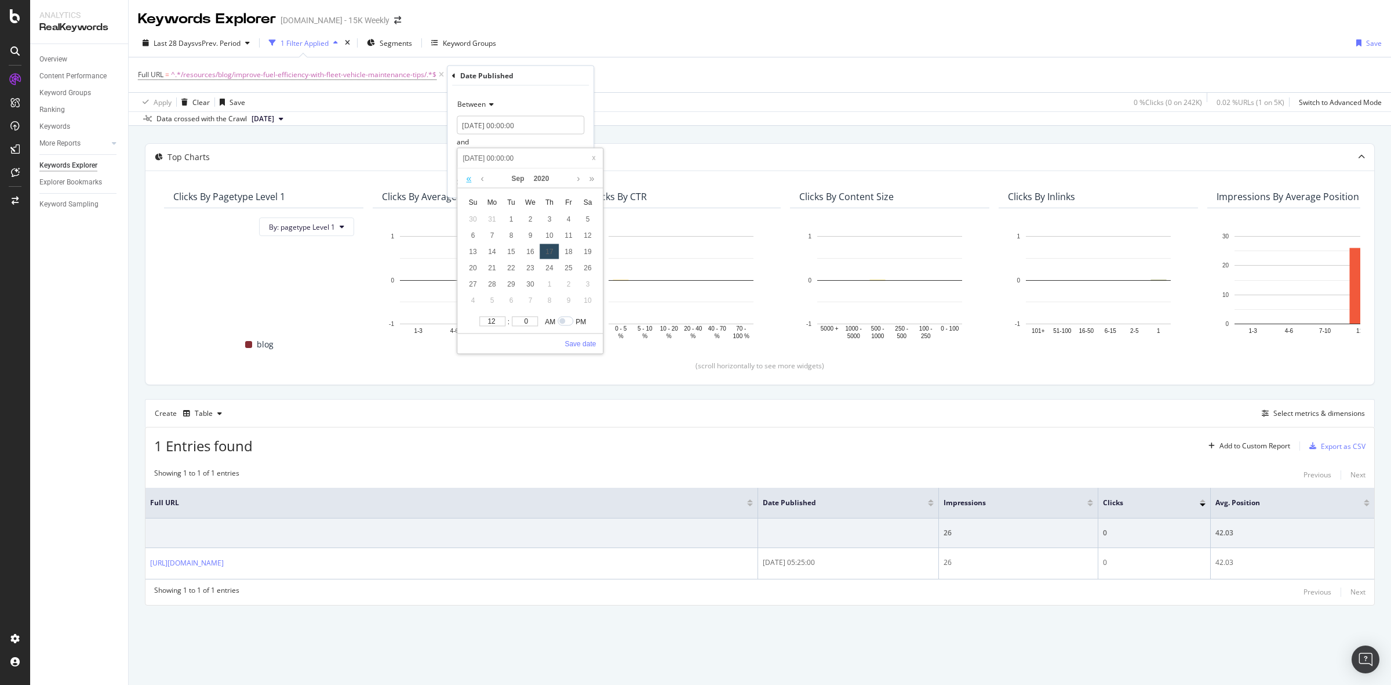
click at [470, 179] on link at bounding box center [468, 178] width 11 height 20
click at [586, 178] on div "[DATE]" at bounding box center [530, 178] width 134 height 20
click at [590, 177] on link at bounding box center [592, 178] width 11 height 20
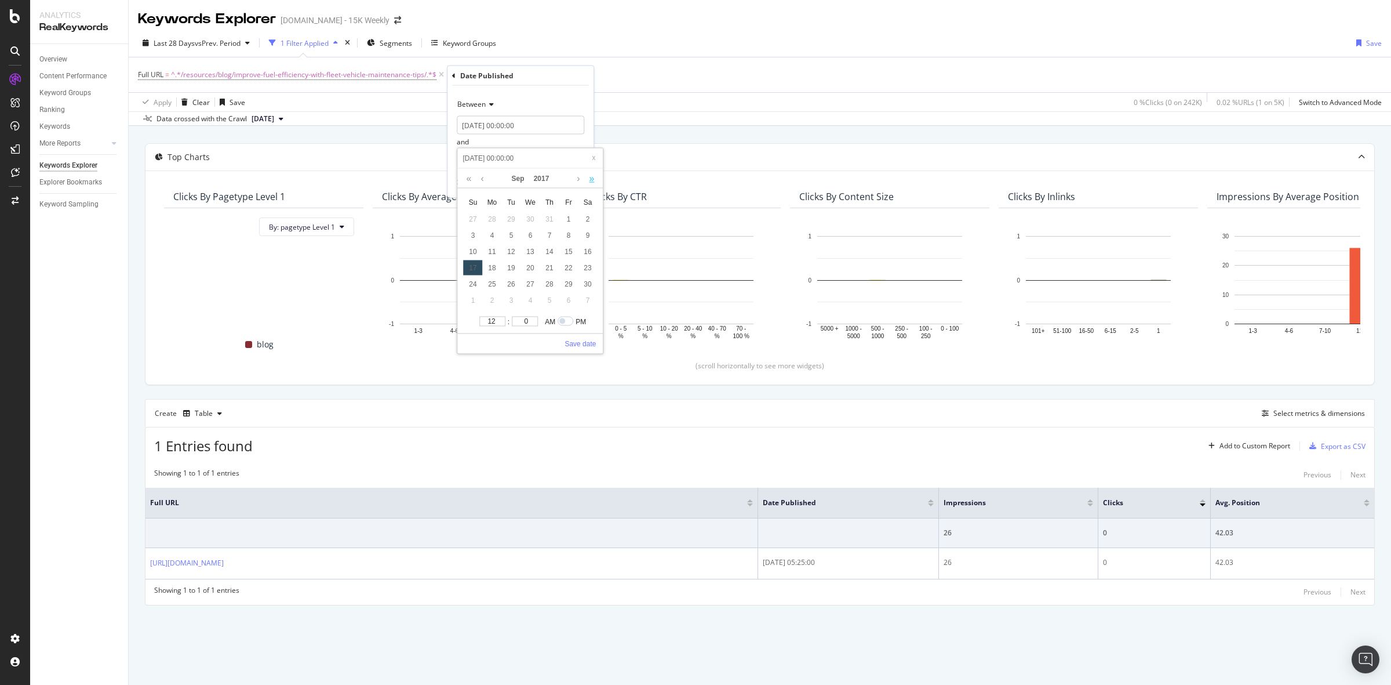
click at [590, 177] on link at bounding box center [592, 178] width 11 height 20
click at [578, 181] on link at bounding box center [578, 178] width 9 height 20
click at [493, 300] on div "31" at bounding box center [491, 299] width 19 height 15
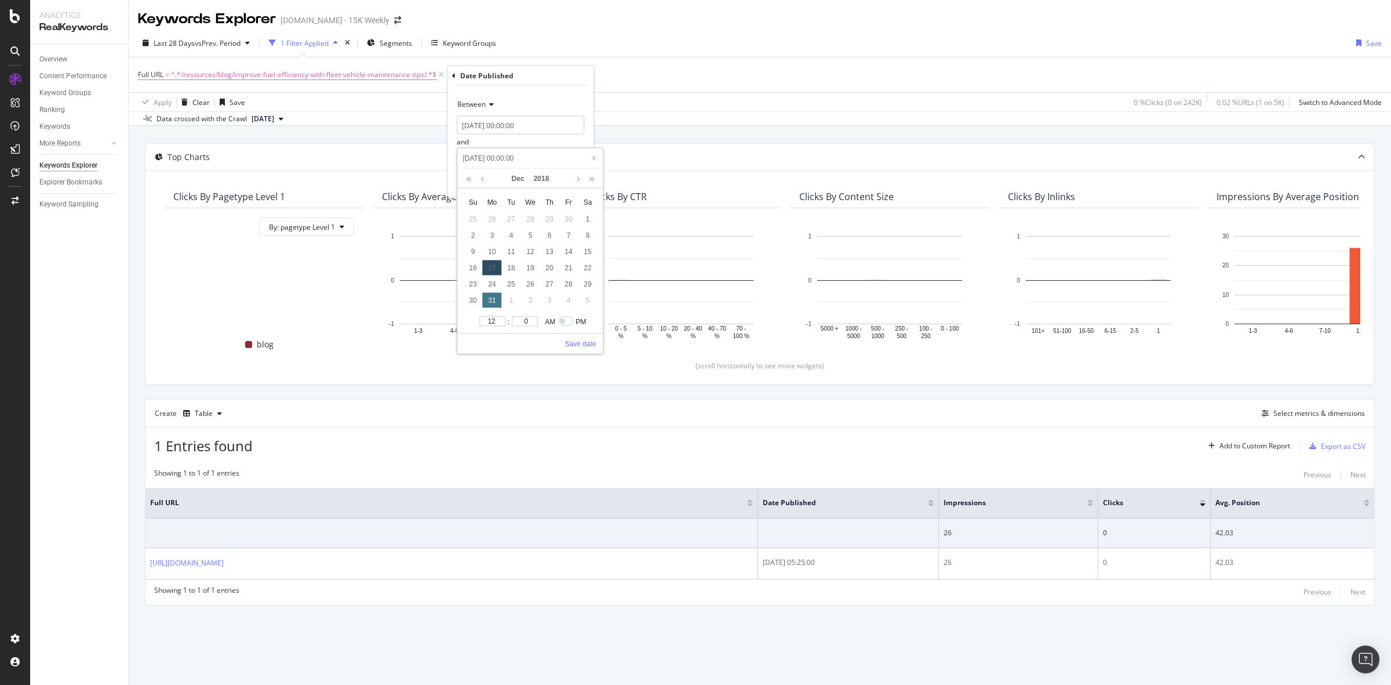
type input "[DATE] 00:00:00"
click at [583, 344] on link "Save date" at bounding box center [580, 344] width 31 height 10
click at [570, 183] on div "Apply" at bounding box center [575, 182] width 18 height 10
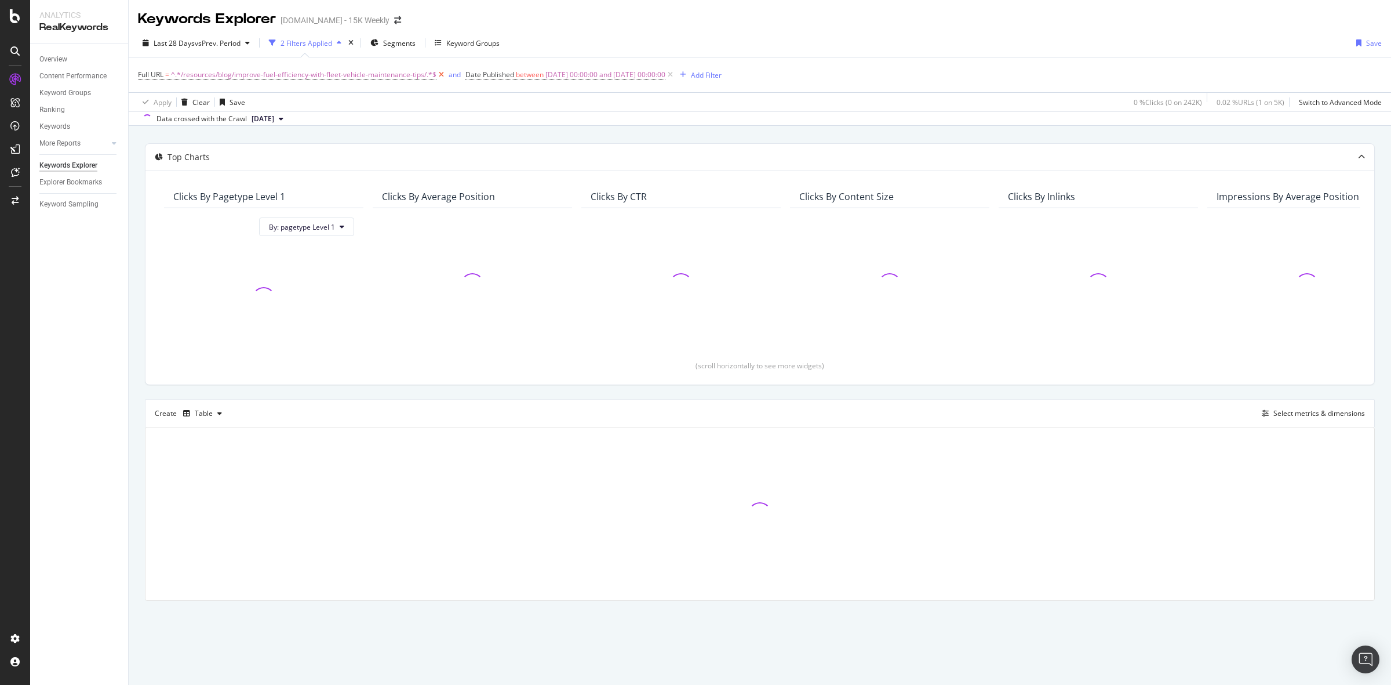
click at [438, 77] on icon at bounding box center [442, 75] width 10 height 12
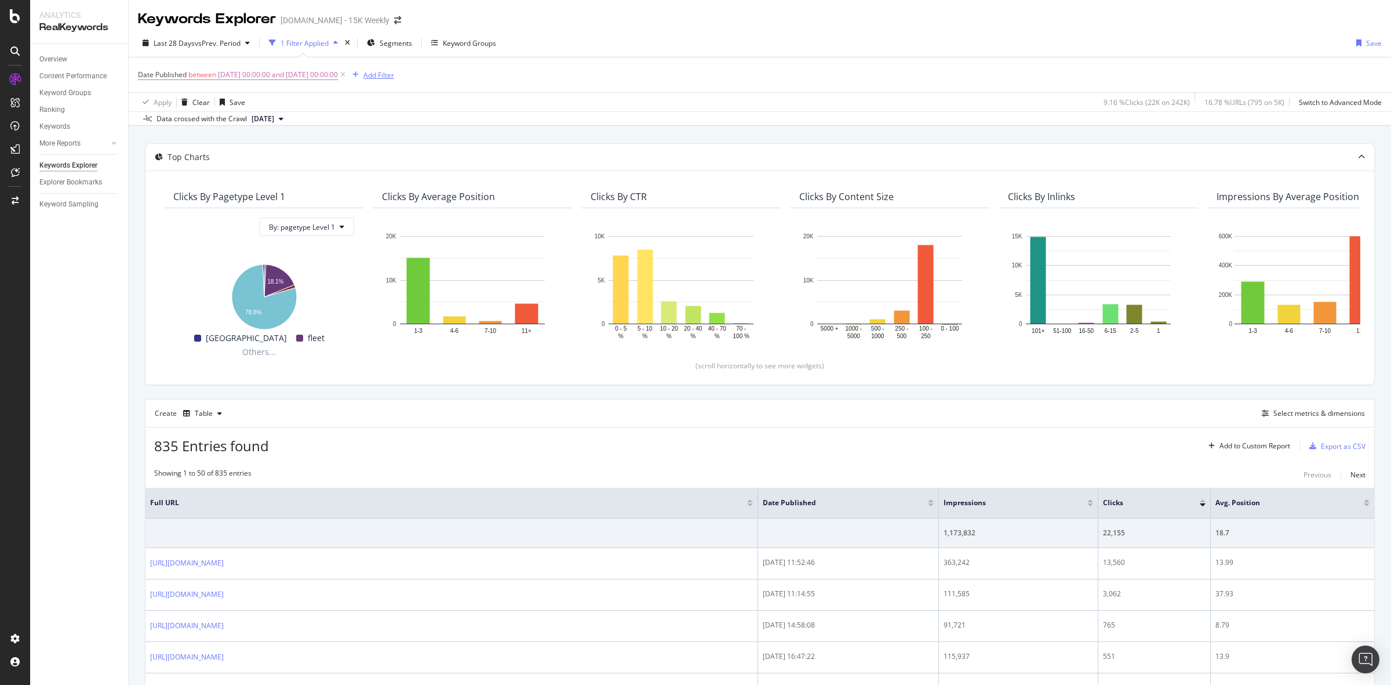
click at [394, 77] on div "Add Filter" at bounding box center [379, 75] width 31 height 10
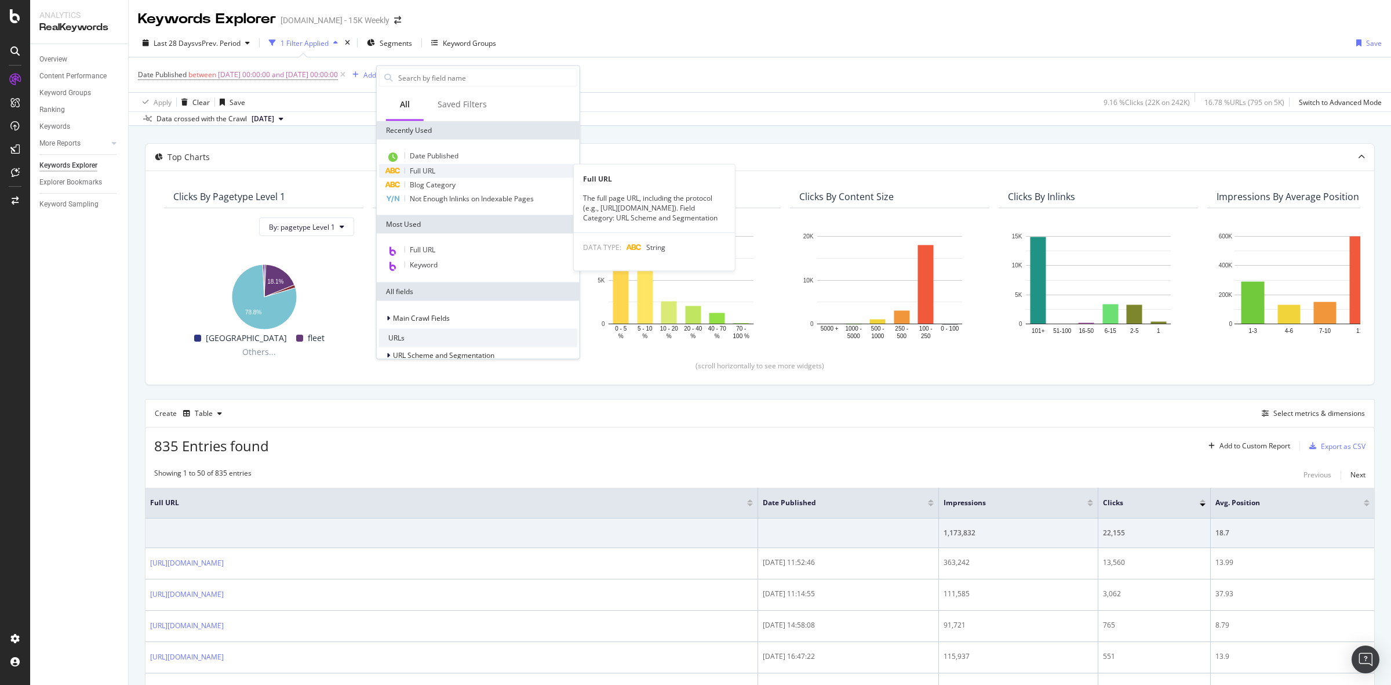
click at [438, 170] on div "Full URL" at bounding box center [478, 171] width 198 height 14
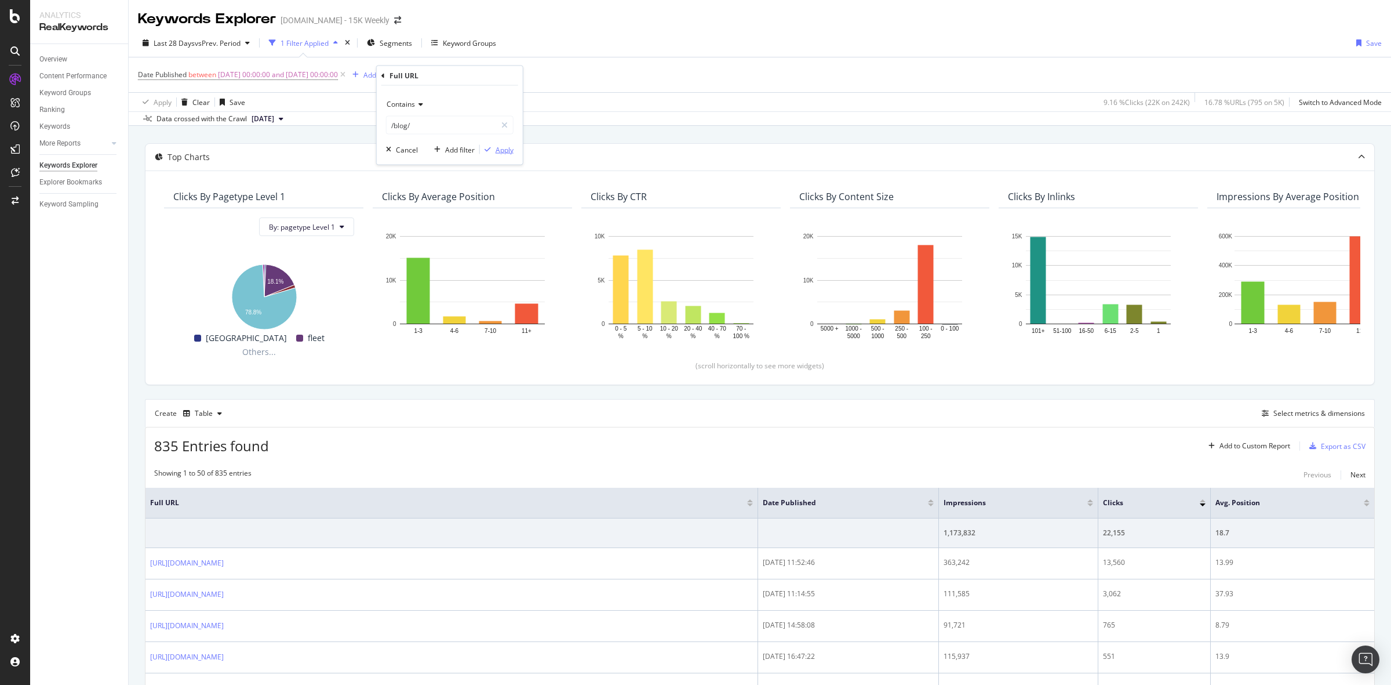
click at [503, 154] on div "Apply" at bounding box center [505, 149] width 18 height 10
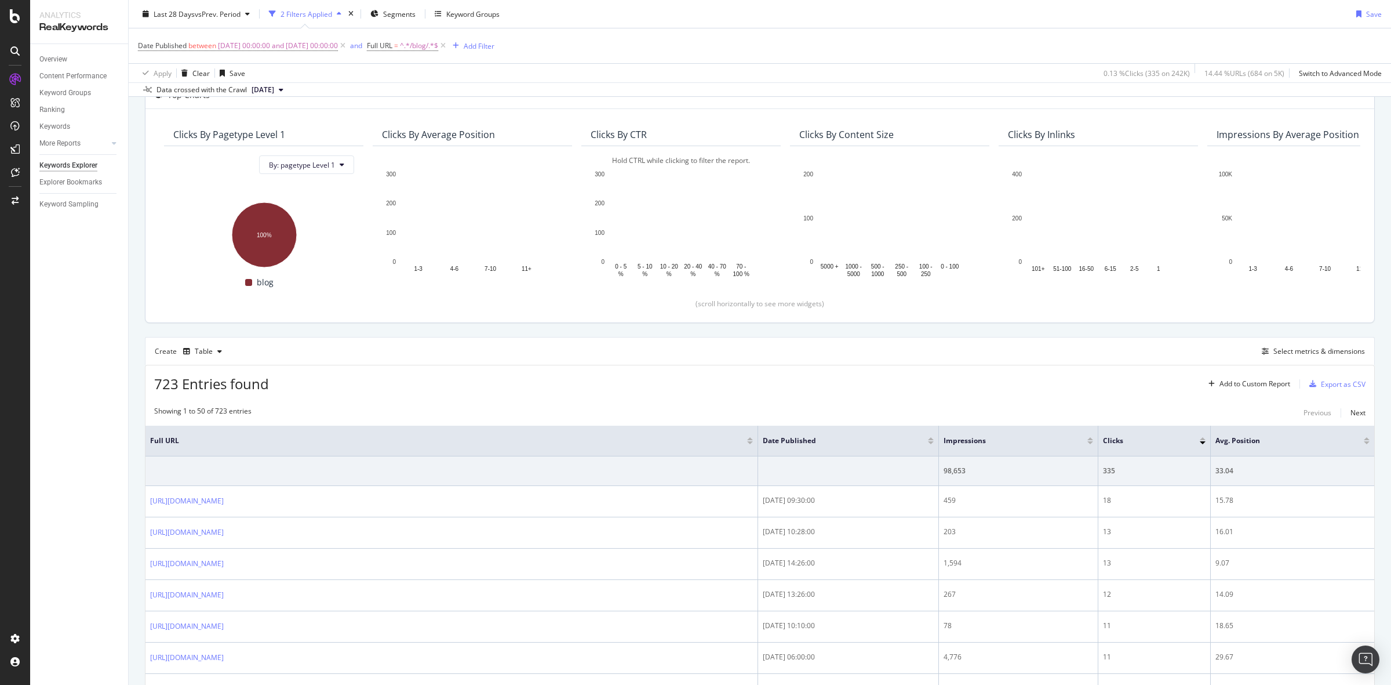
scroll to position [145, 0]
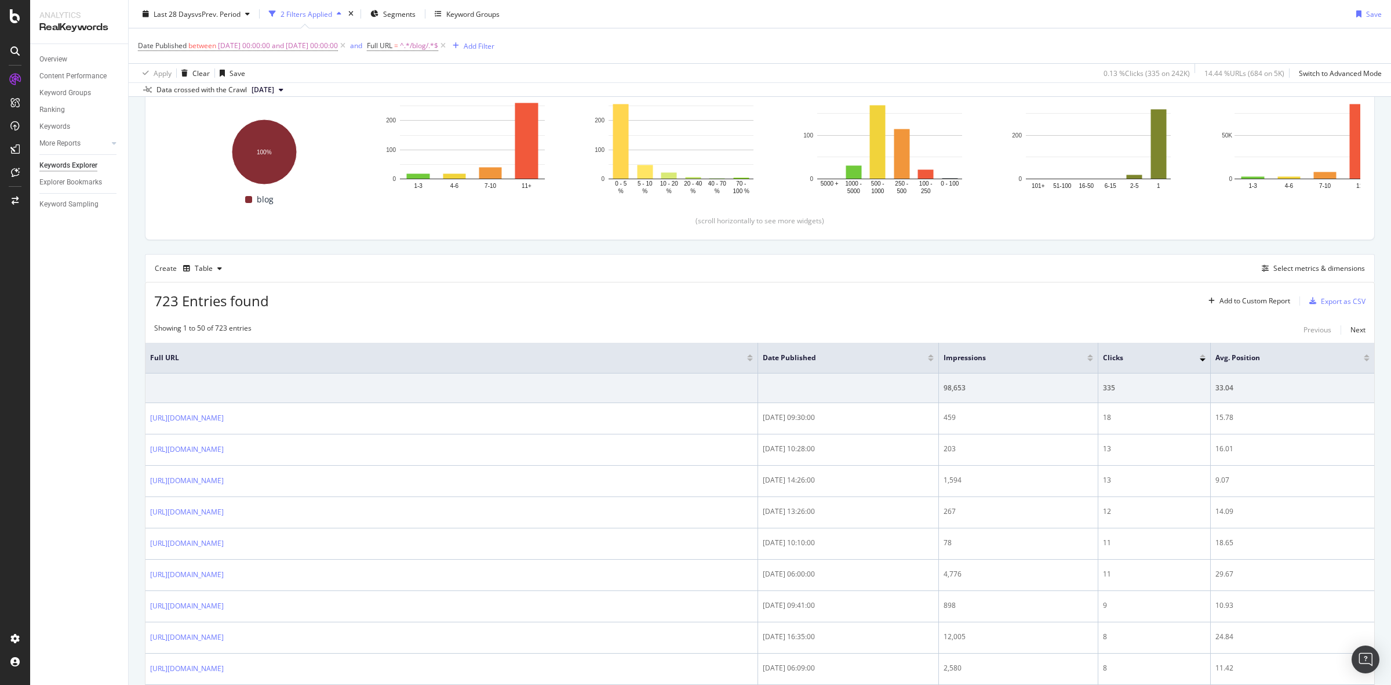
click at [929, 358] on div at bounding box center [931, 359] width 6 height 3
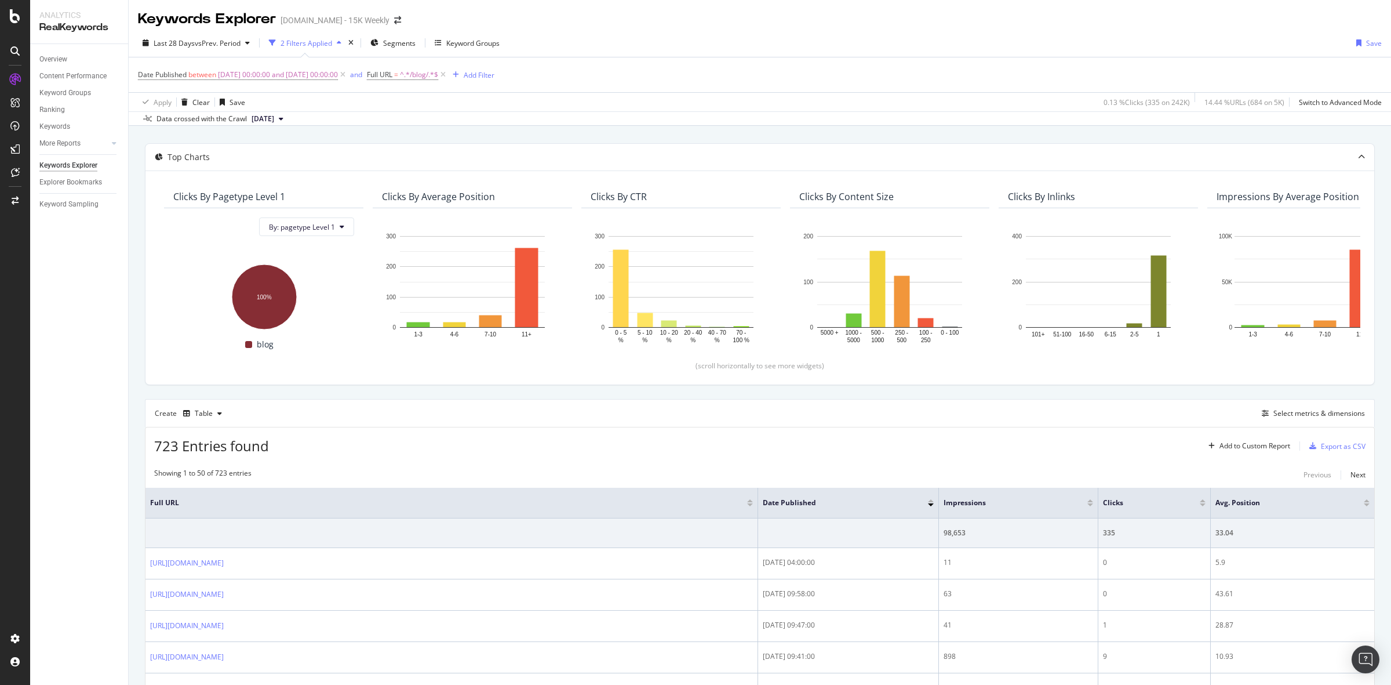
click at [931, 499] on div at bounding box center [931, 500] width 6 height 3
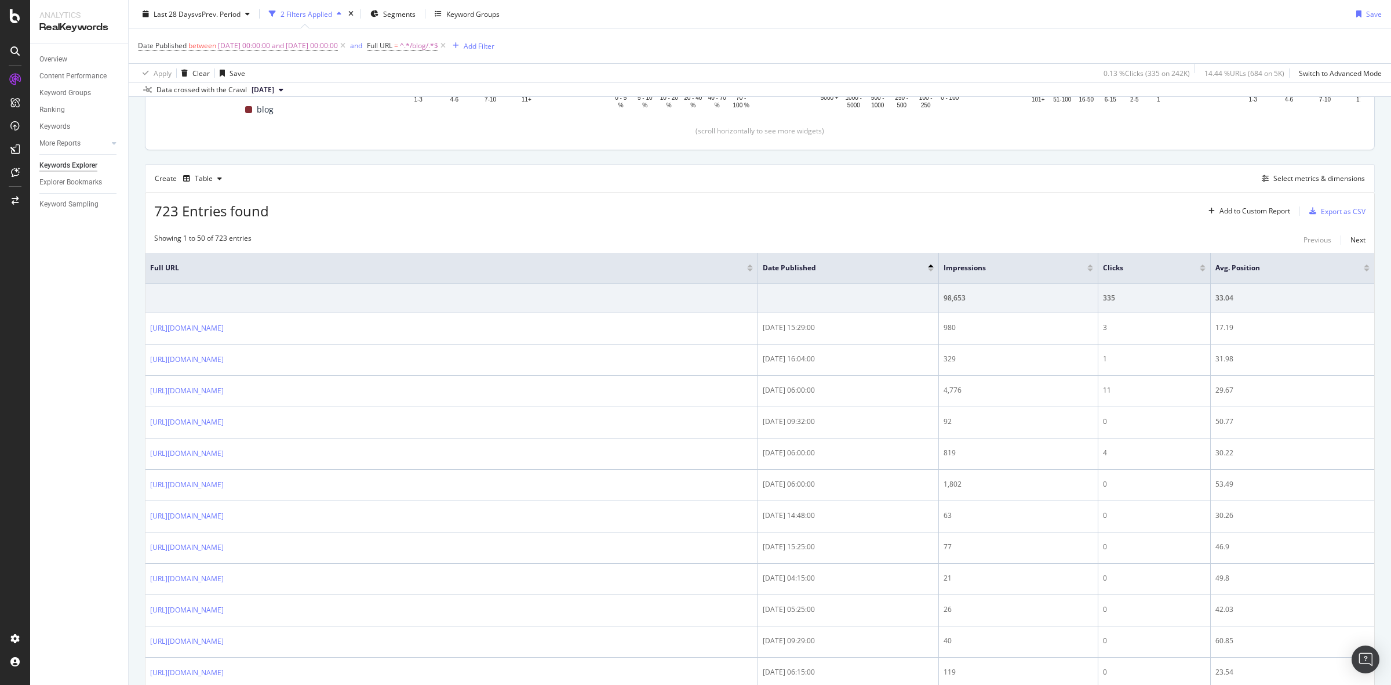
scroll to position [126, 0]
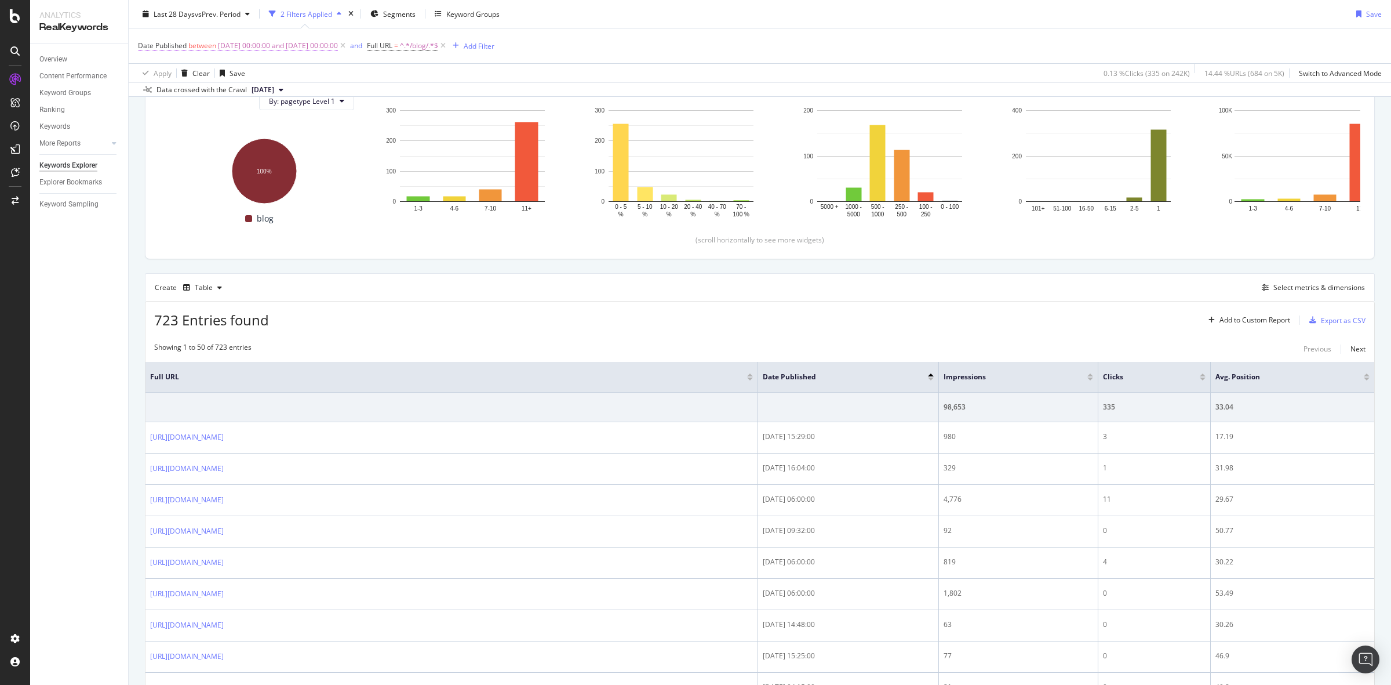
click at [329, 48] on span "[DATE] 00:00:00 and [DATE] 00:00:00" at bounding box center [278, 46] width 120 height 16
click at [213, 119] on input "[DATE] 00:00:00" at bounding box center [212, 127] width 128 height 19
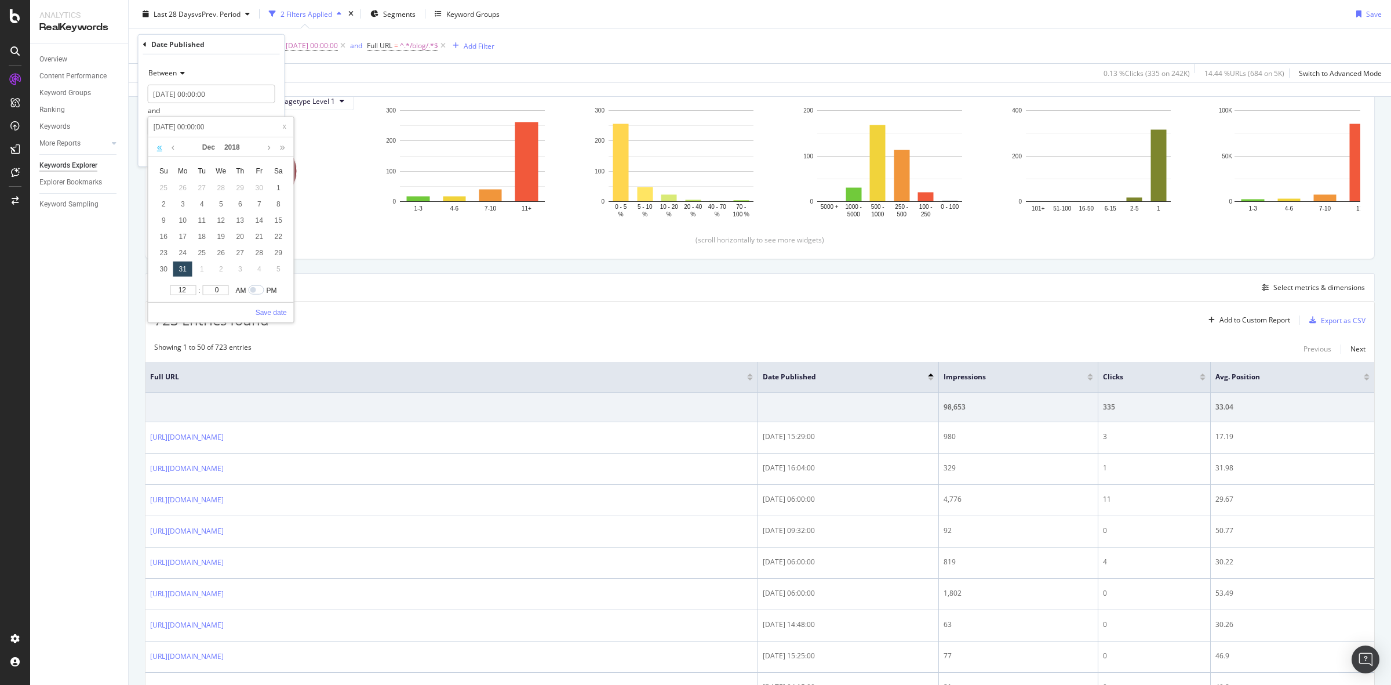
click at [162, 152] on link at bounding box center [159, 147] width 11 height 20
click at [275, 311] on link "Save date" at bounding box center [271, 312] width 31 height 10
click at [224, 131] on input "[DATE] 00:00:00" at bounding box center [212, 127] width 128 height 19
click at [159, 154] on link at bounding box center [159, 147] width 11 height 20
click at [177, 250] on div "25" at bounding box center [182, 252] width 19 height 15
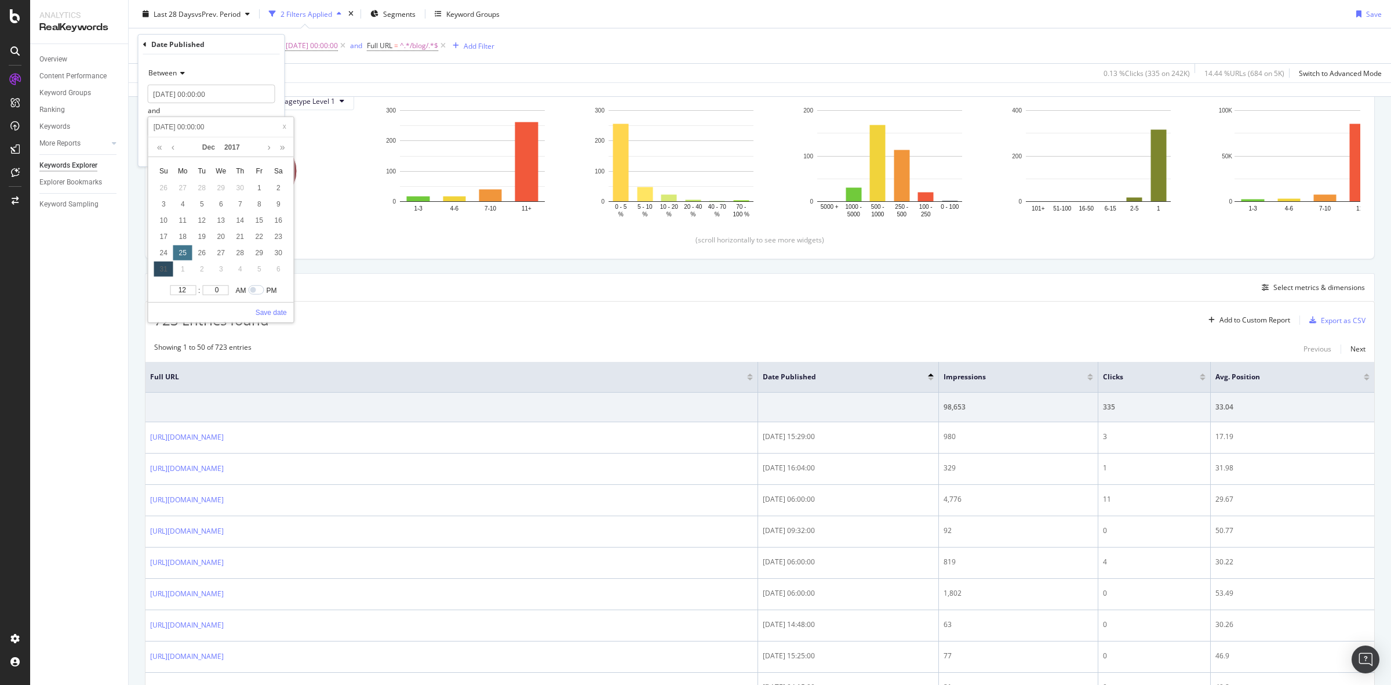
type input "[DATE] 00:00:00"
click at [276, 253] on div "30" at bounding box center [278, 252] width 19 height 15
type input "[DATE] 00:00:00"
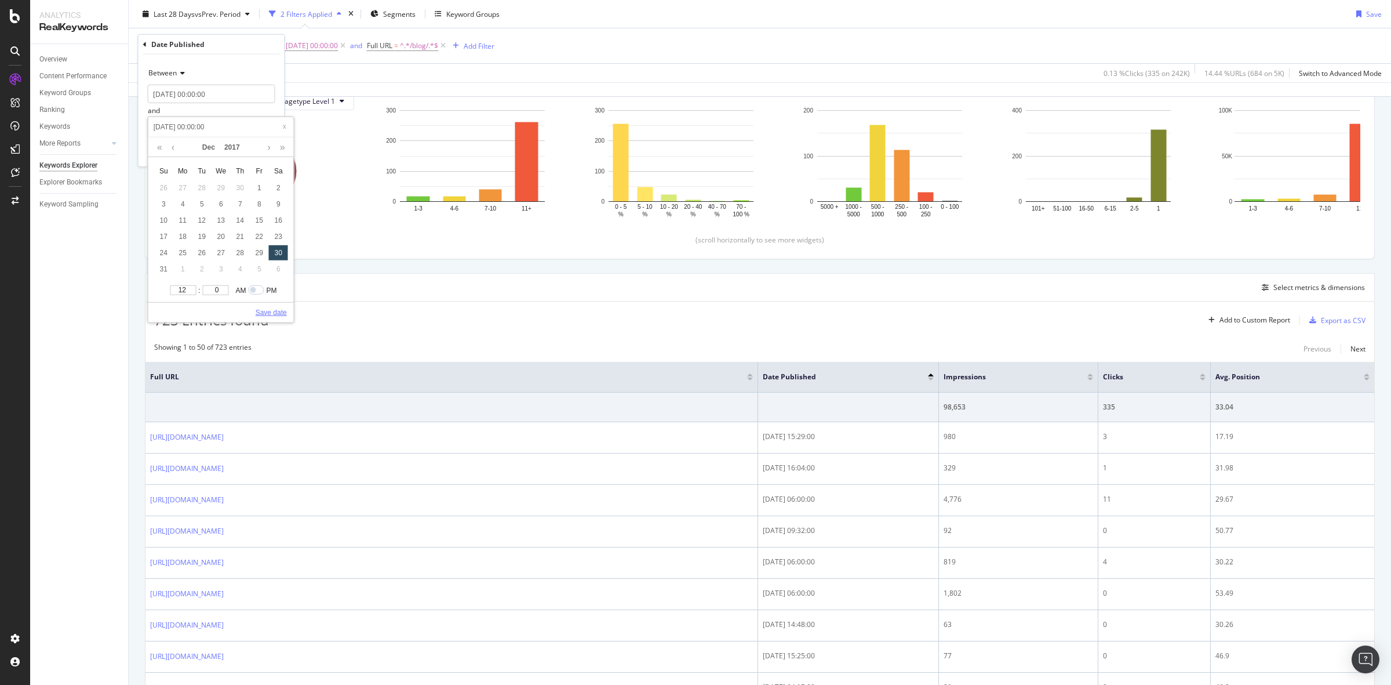
click at [268, 317] on link "Save date" at bounding box center [271, 312] width 31 height 10
click at [261, 152] on div "Apply" at bounding box center [266, 151] width 18 height 10
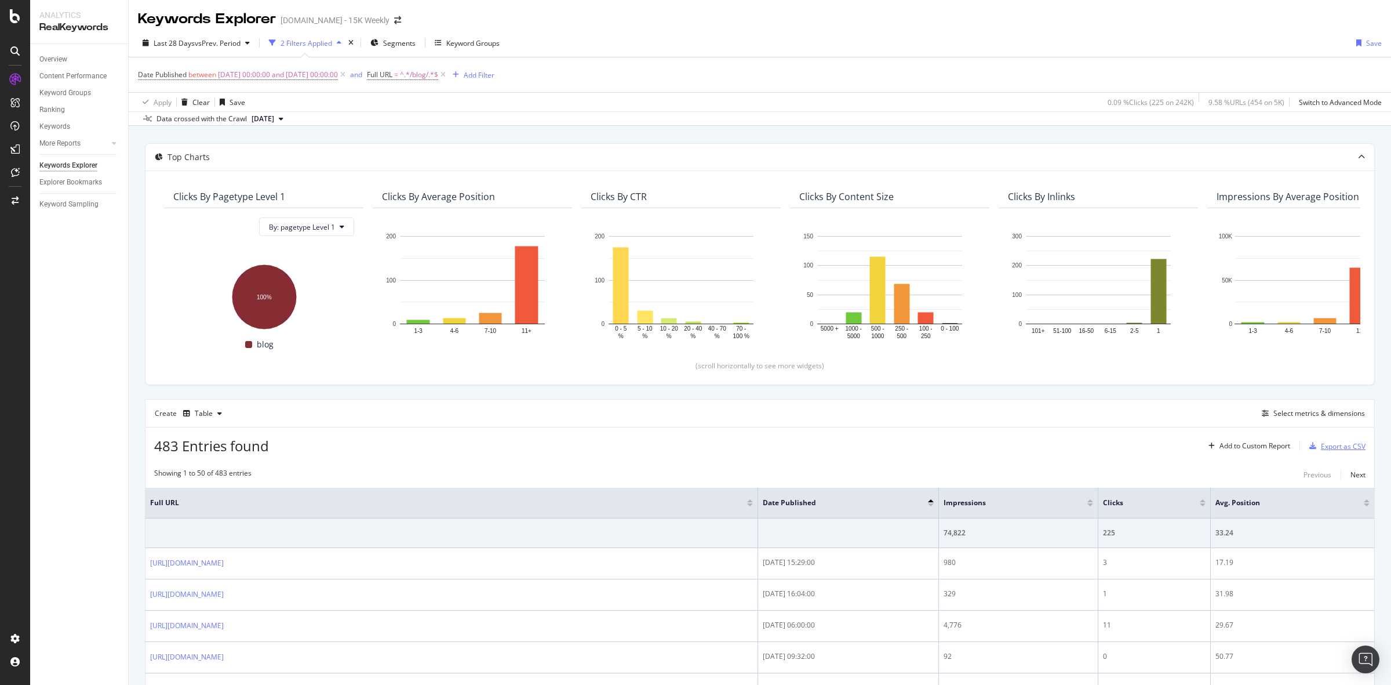
click at [1321, 450] on div "Export as CSV" at bounding box center [1343, 446] width 45 height 10
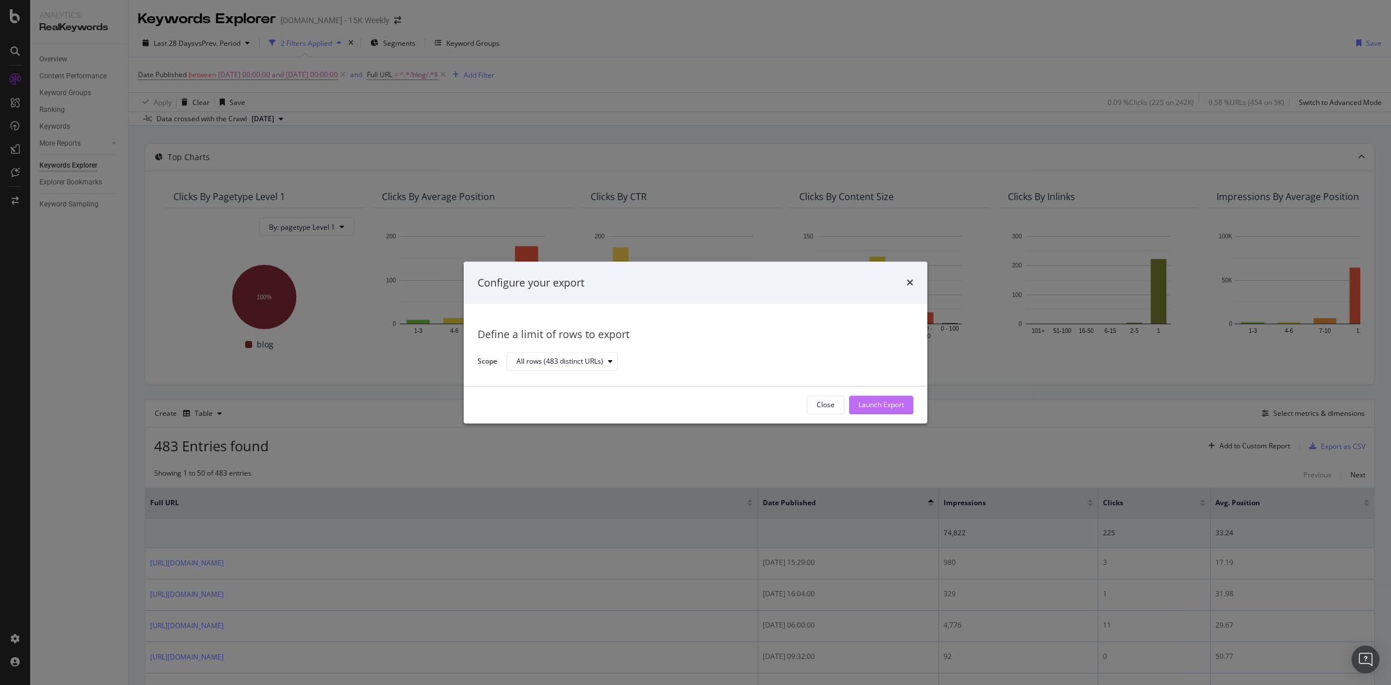
click at [887, 401] on div "Launch Export" at bounding box center [882, 405] width 46 height 10
